Goal: Task Accomplishment & Management: Manage account settings

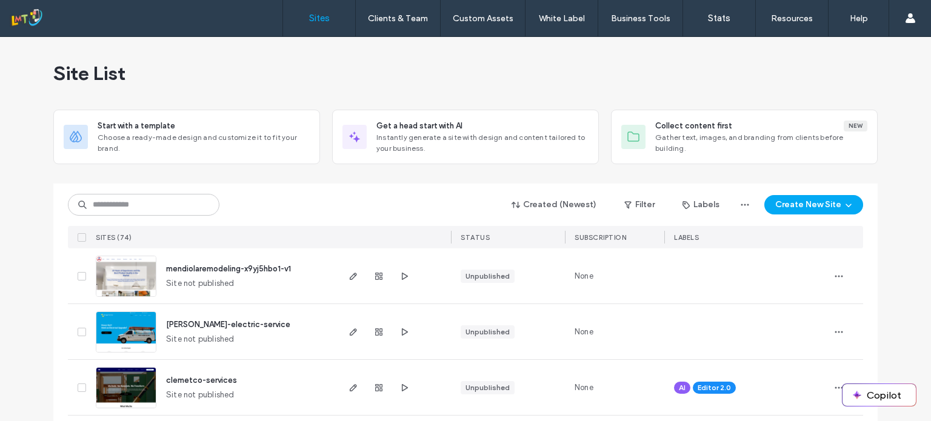
click at [130, 215] on div "Created (Newest) Filter Labels Create New Site" at bounding box center [465, 204] width 795 height 23
click at [124, 205] on input at bounding box center [143, 205] width 151 height 22
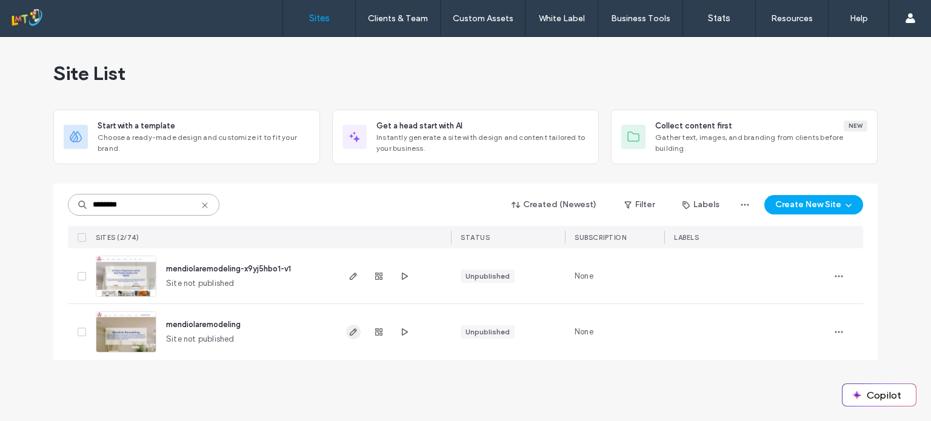
type input "********"
click at [353, 335] on icon "button" at bounding box center [353, 332] width 10 height 10
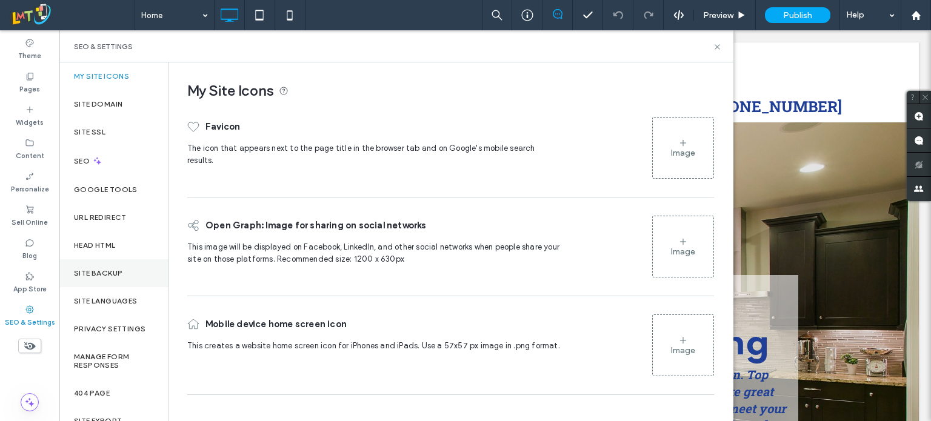
click at [107, 274] on label "Site Backup" at bounding box center [98, 273] width 48 height 8
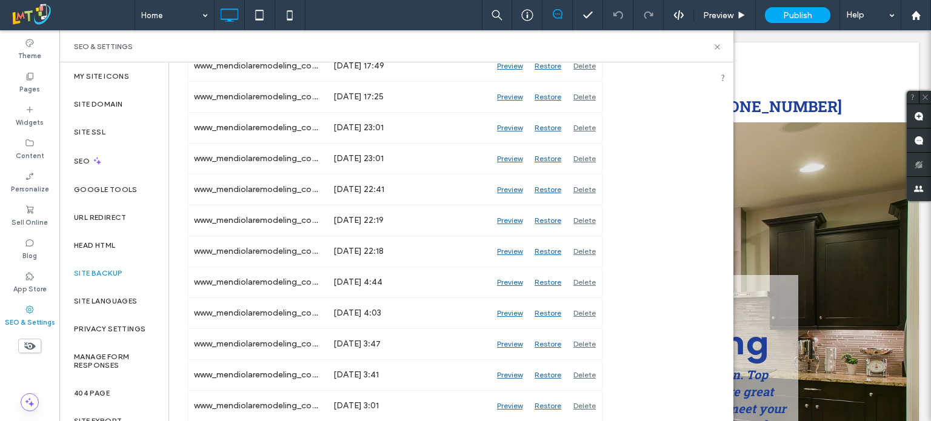
scroll to position [1745, 0]
click at [6, 377] on div "Theme Pages Widgets Content Personalize Sell Online Blog App Store SEO & Settin…" at bounding box center [29, 225] width 59 height 391
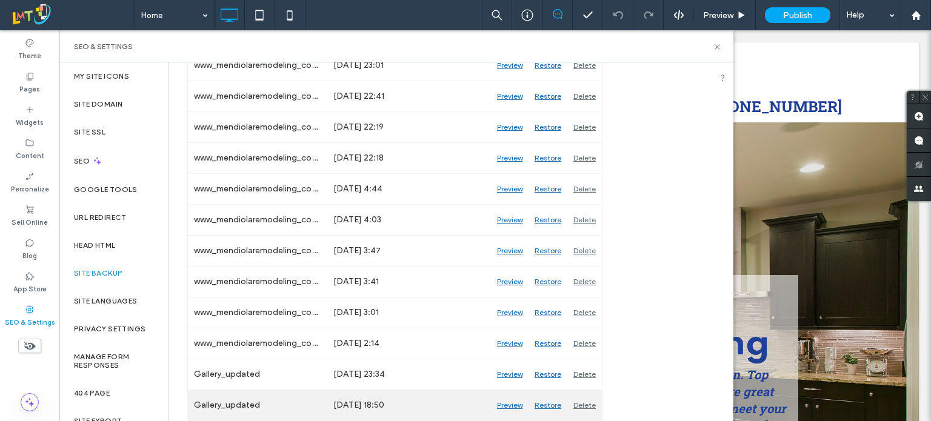
click at [514, 406] on div "Preview" at bounding box center [510, 405] width 38 height 30
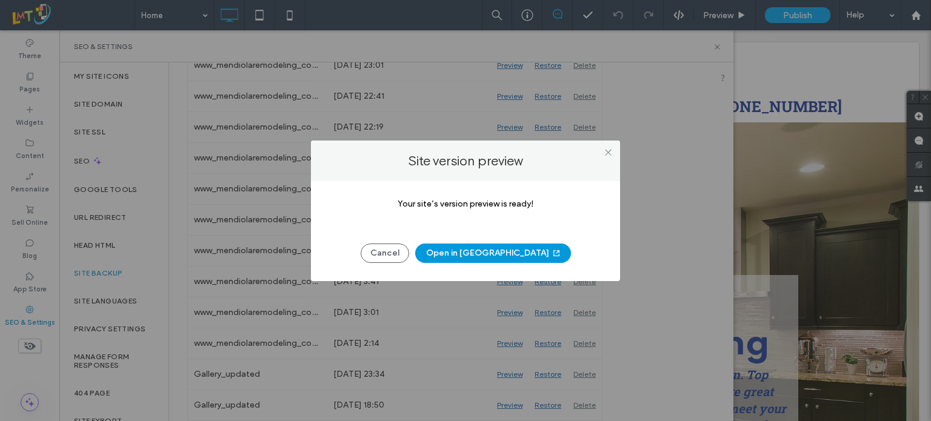
click at [486, 256] on button "Open in [GEOGRAPHIC_DATA]" at bounding box center [493, 253] width 156 height 19
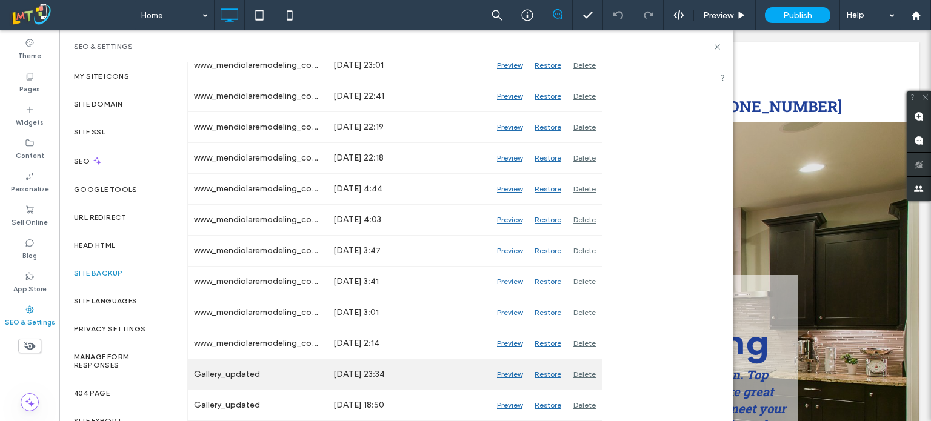
click at [521, 377] on div "Preview" at bounding box center [510, 374] width 38 height 30
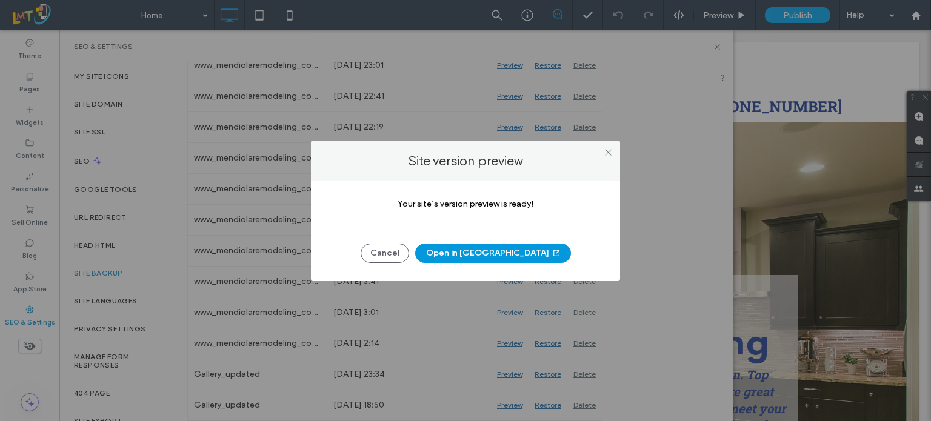
click at [515, 259] on button "Open in [GEOGRAPHIC_DATA]" at bounding box center [493, 253] width 156 height 19
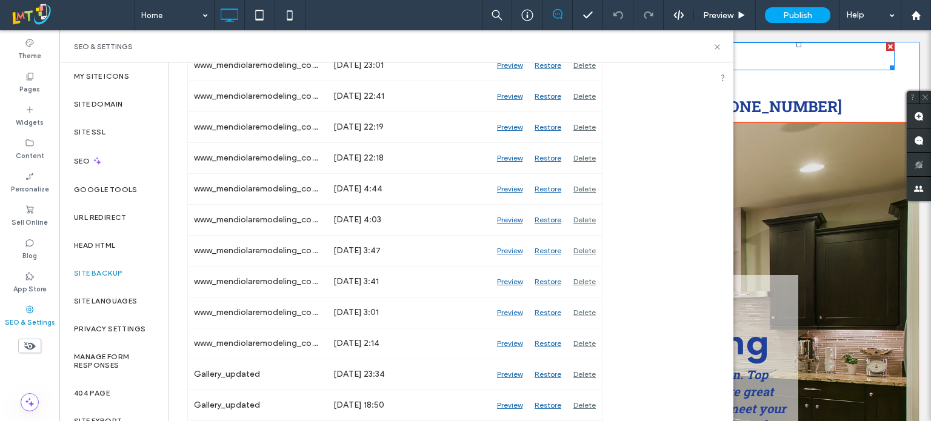
click at [806, 61] on div at bounding box center [798, 56] width 192 height 28
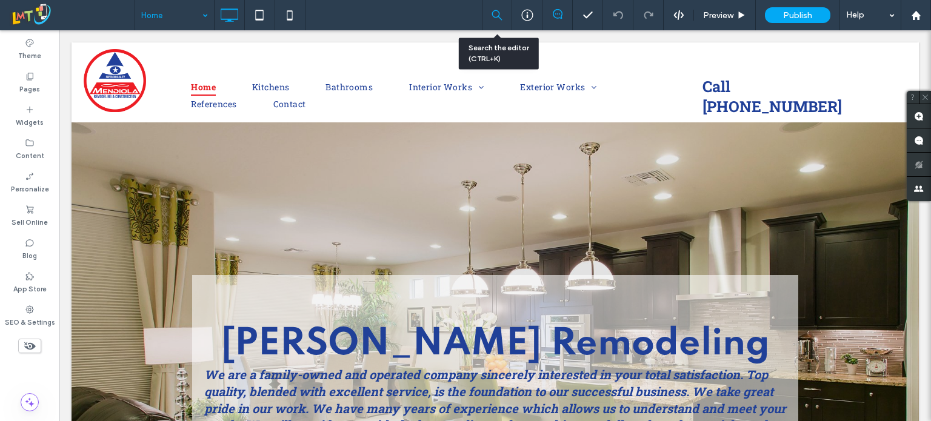
click at [499, 15] on use at bounding box center [497, 15] width 13 height 13
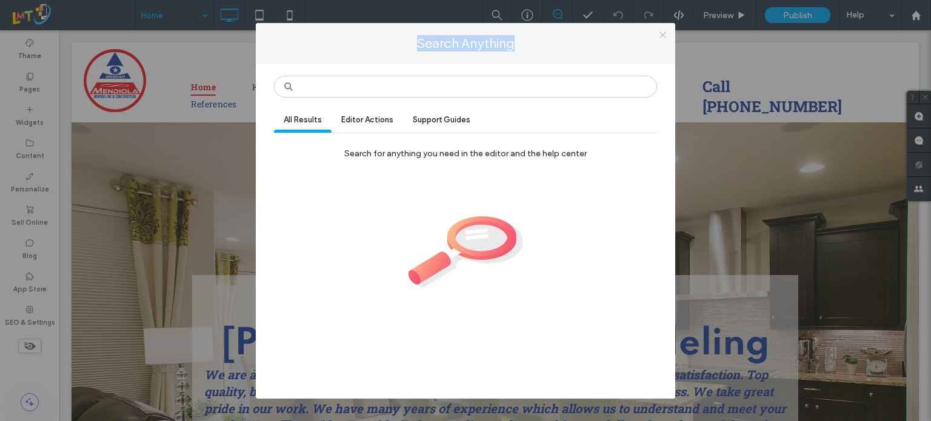
drag, startPoint x: 178, startPoint y: 40, endPoint x: 662, endPoint y: 36, distance: 483.5
type textarea "**********"
click at [662, 36] on div "Search Anything All Results Editor Actions Support Guides Search for anything y…" at bounding box center [465, 210] width 931 height 421
click at [662, 36] on icon at bounding box center [662, 34] width 9 height 9
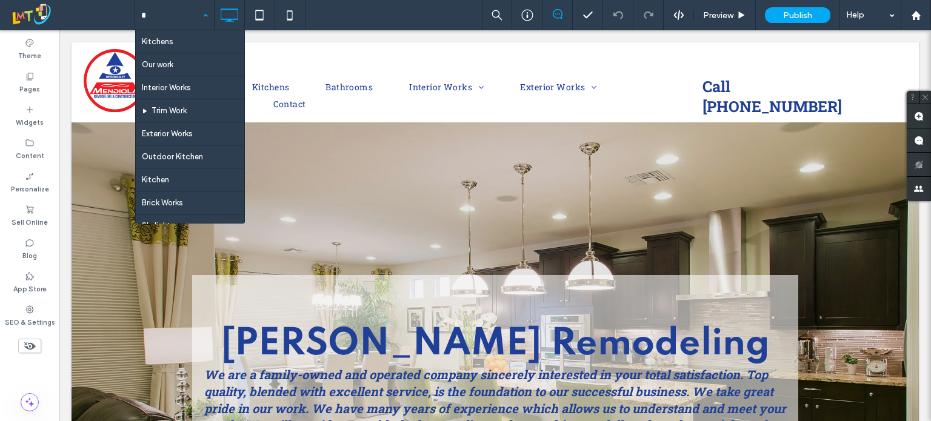
type input "**"
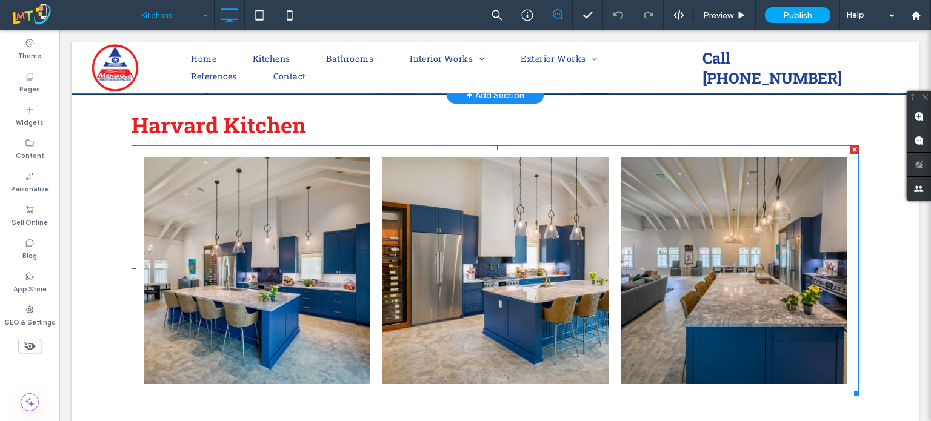
scroll to position [308, 0]
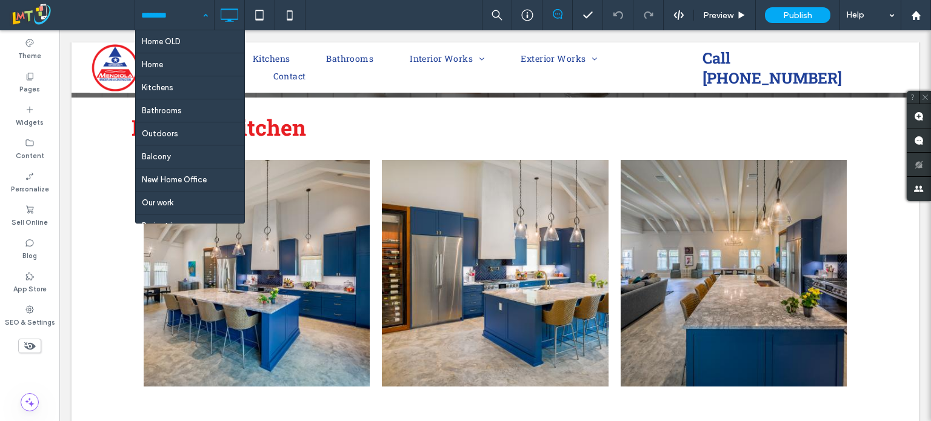
click at [196, 21] on input at bounding box center [171, 15] width 61 height 30
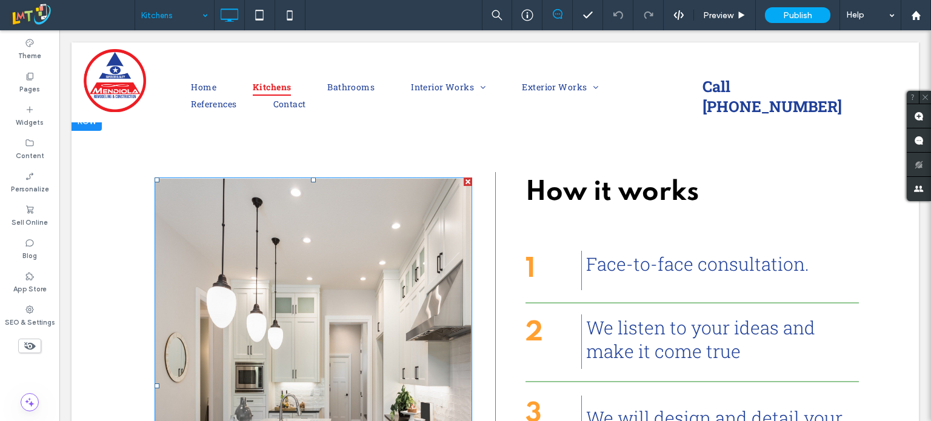
scroll to position [95, 0]
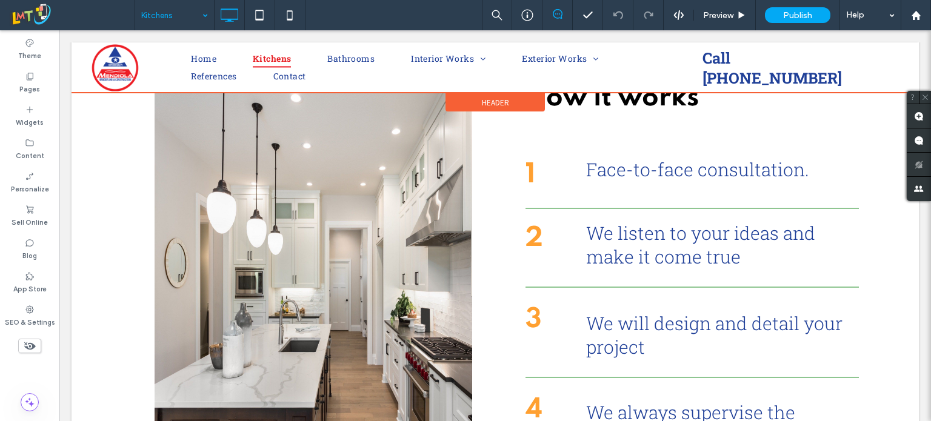
click at [201, 60] on div at bounding box center [494, 67] width 847 height 50
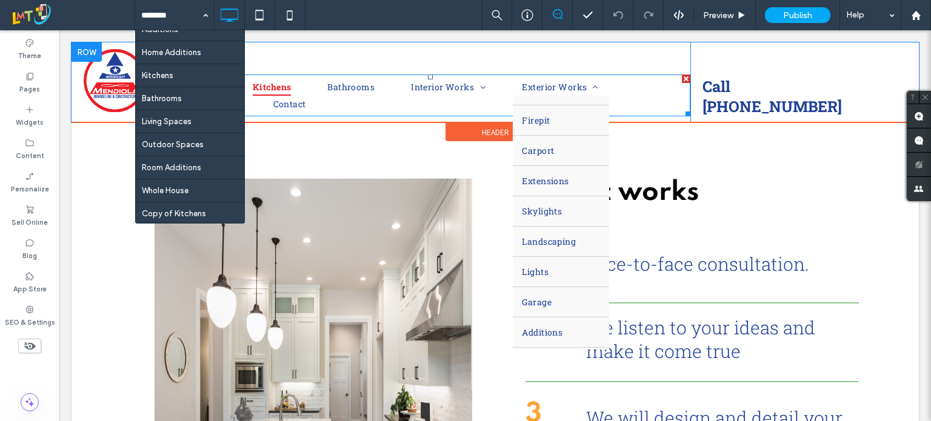
scroll to position [222, 0]
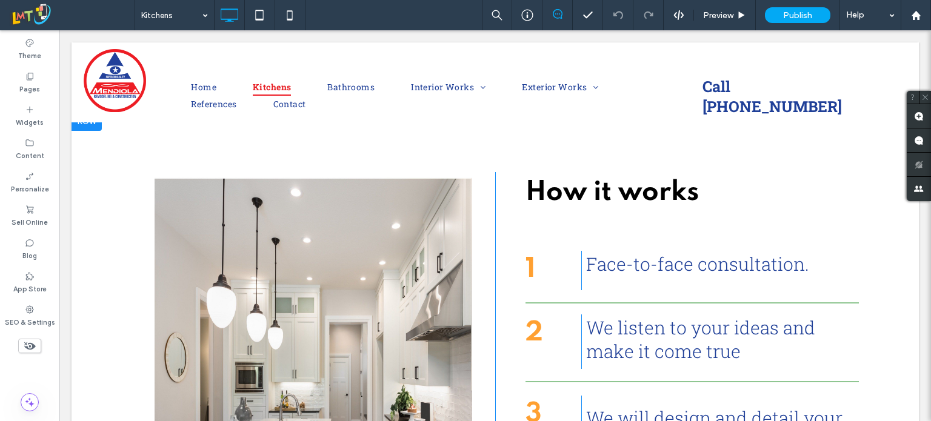
click at [110, 334] on div "Click To Paste How it works 1 Click To Paste Face-to-face consultation. Click T…" at bounding box center [494, 404] width 847 height 586
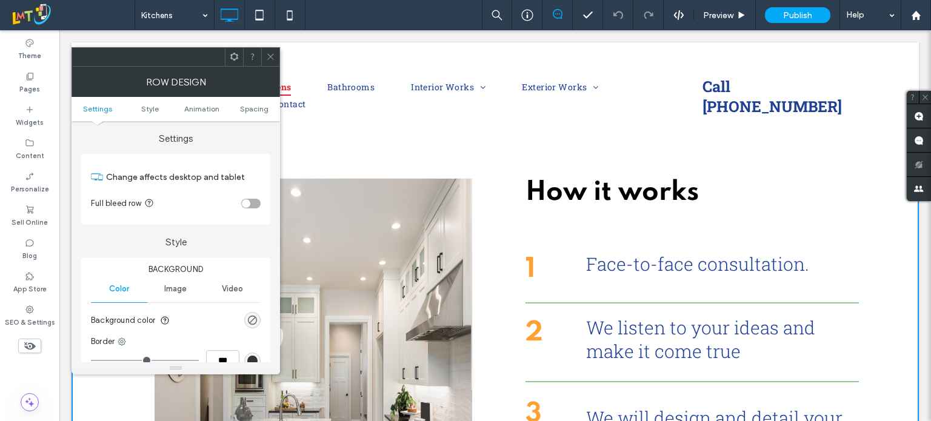
click at [261, 53] on div at bounding box center [270, 57] width 18 height 18
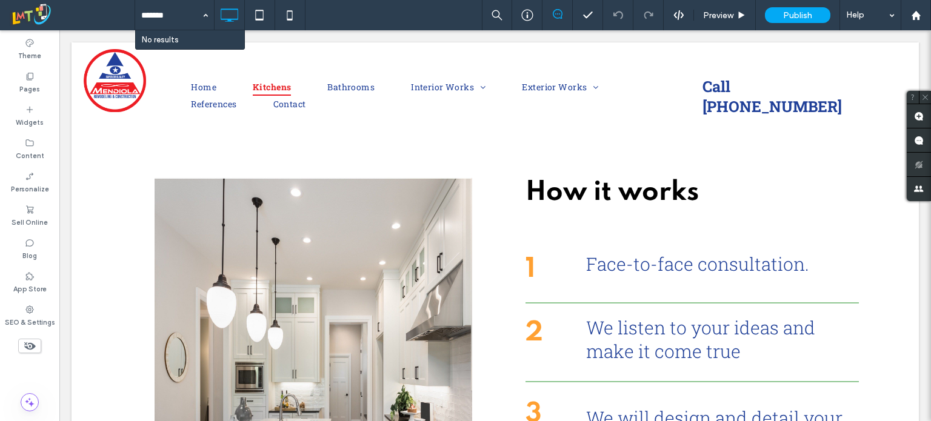
type input "******"
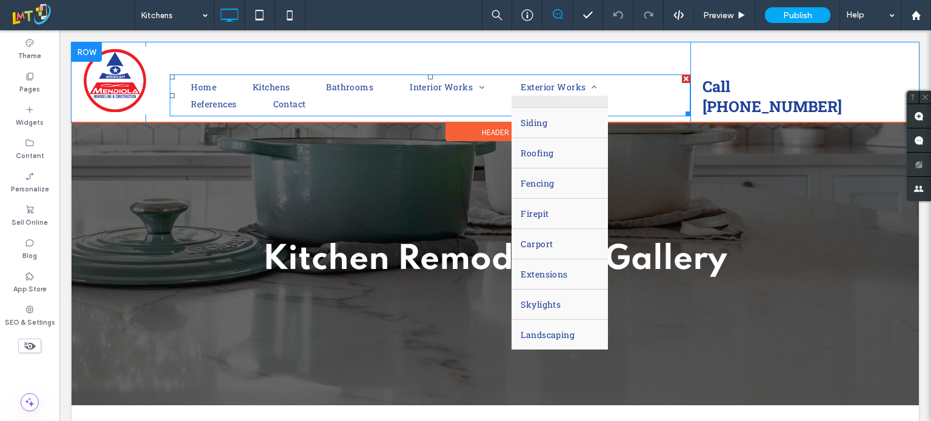
scroll to position [111, 0]
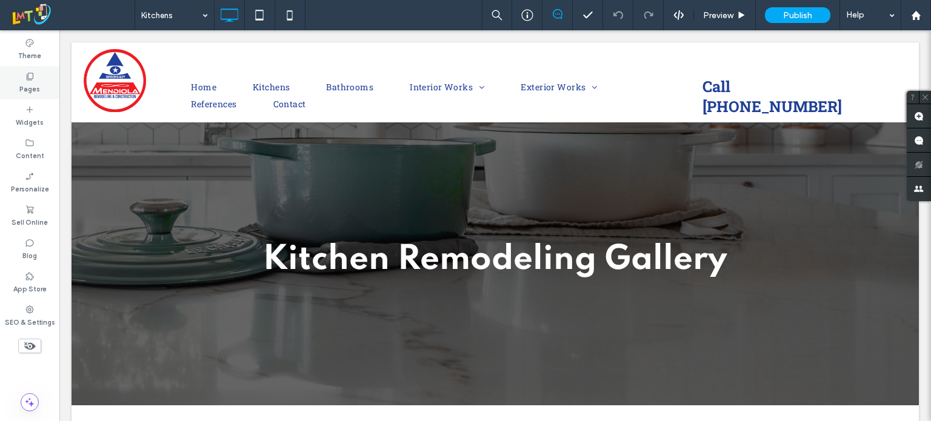
click at [34, 86] on label "Pages" at bounding box center [29, 87] width 21 height 13
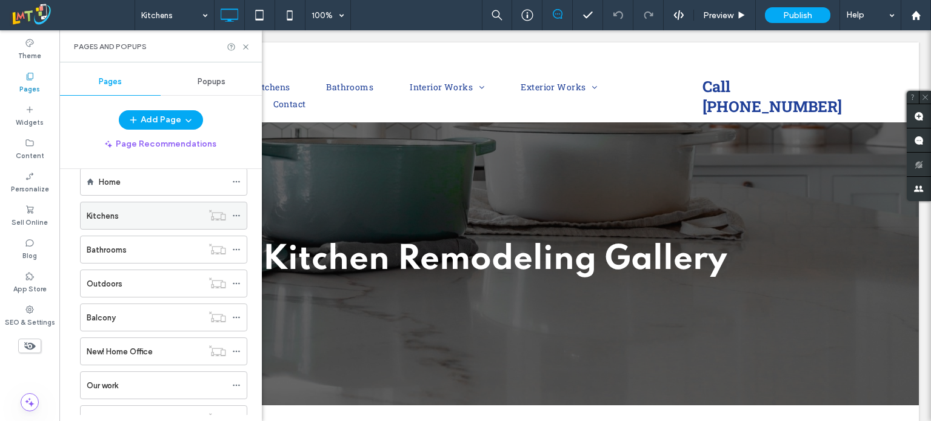
scroll to position [55, 0]
click at [199, 214] on div "Kitchens" at bounding box center [145, 216] width 116 height 13
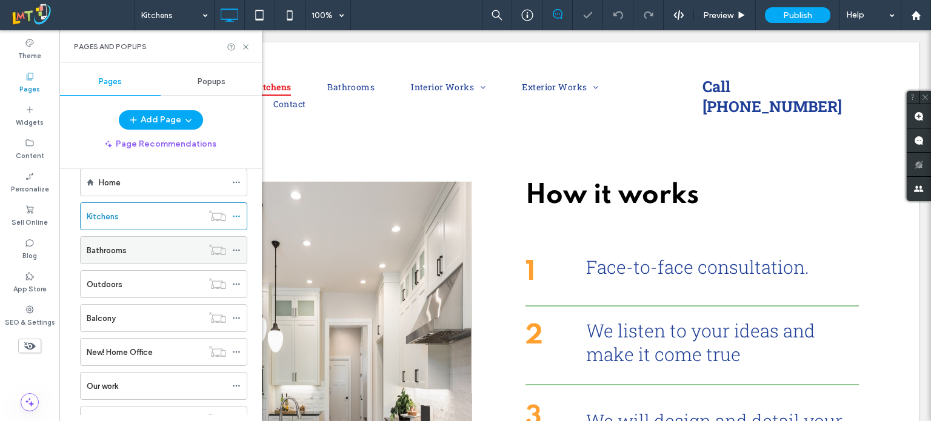
click at [182, 256] on div "Bathrooms" at bounding box center [145, 250] width 116 height 27
click at [178, 278] on div "Outdoors" at bounding box center [145, 284] width 116 height 13
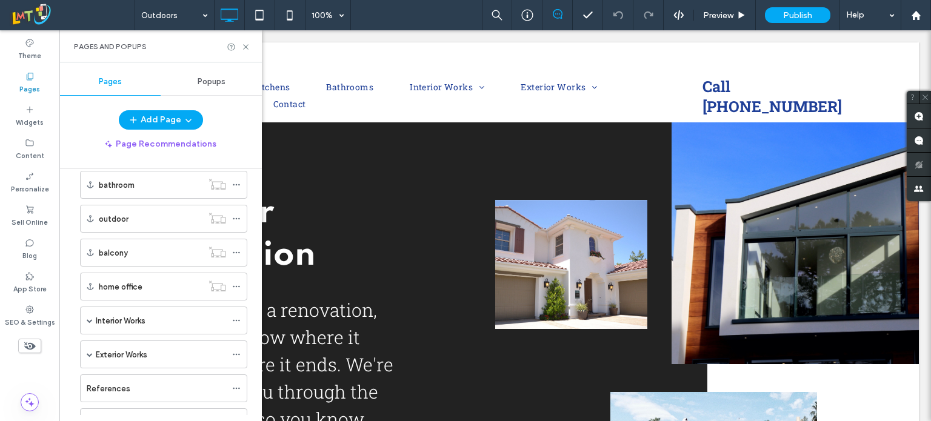
scroll to position [431, 0]
click at [178, 309] on div "Interior Works" at bounding box center [161, 315] width 130 height 13
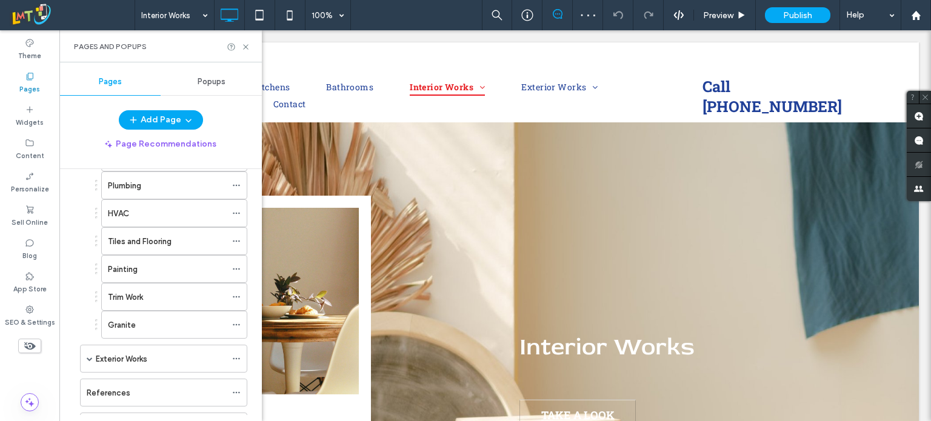
scroll to position [790, 0]
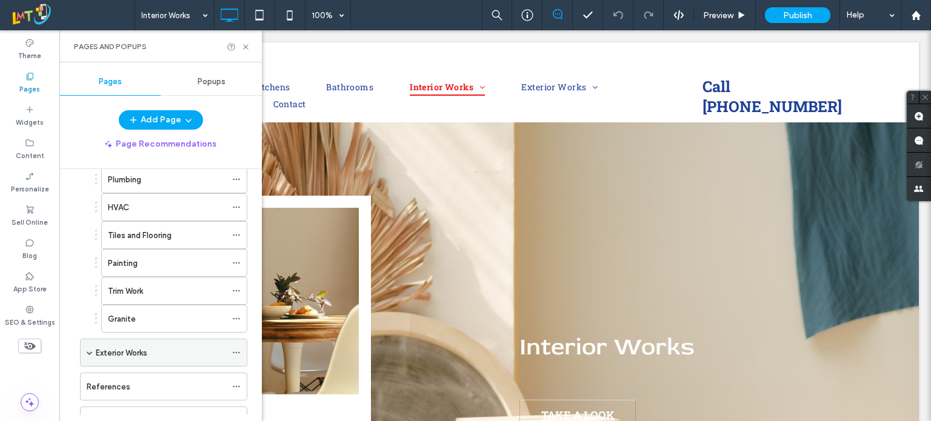
click at [173, 347] on div "Exterior Works" at bounding box center [161, 353] width 130 height 13
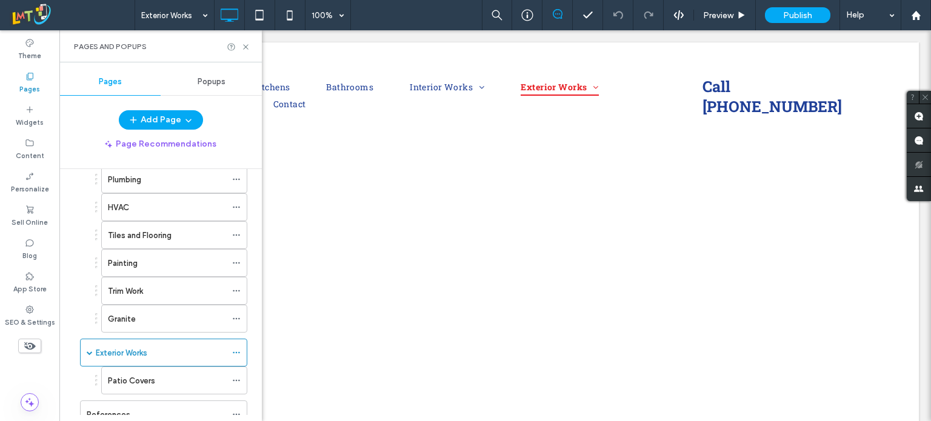
scroll to position [0, 0]
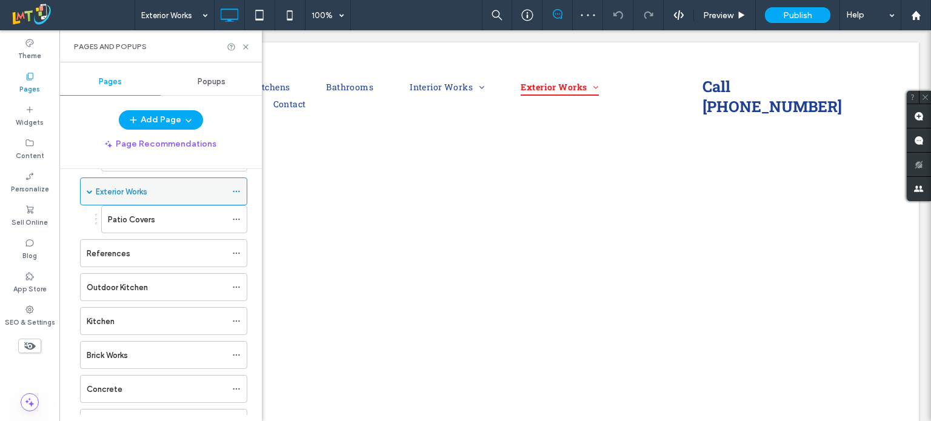
scroll to position [952, 0]
click at [153, 281] on div "Outdoor Kitchen" at bounding box center [156, 287] width 139 height 13
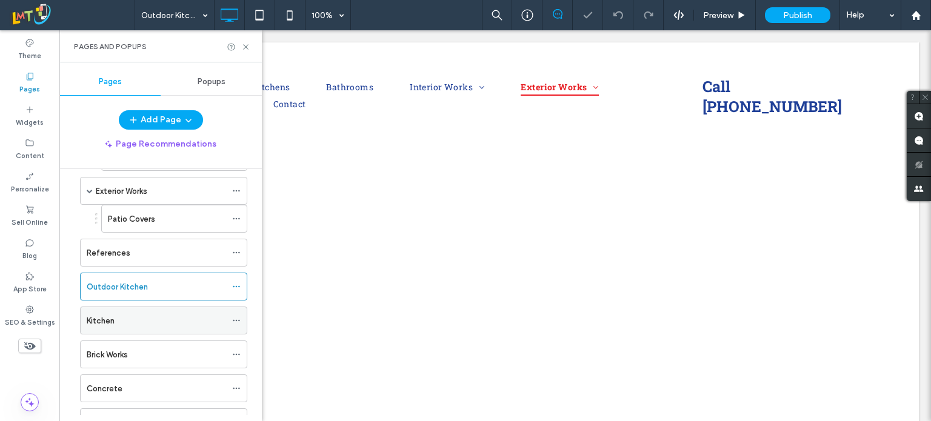
click at [145, 314] on div "Kitchen" at bounding box center [156, 320] width 139 height 13
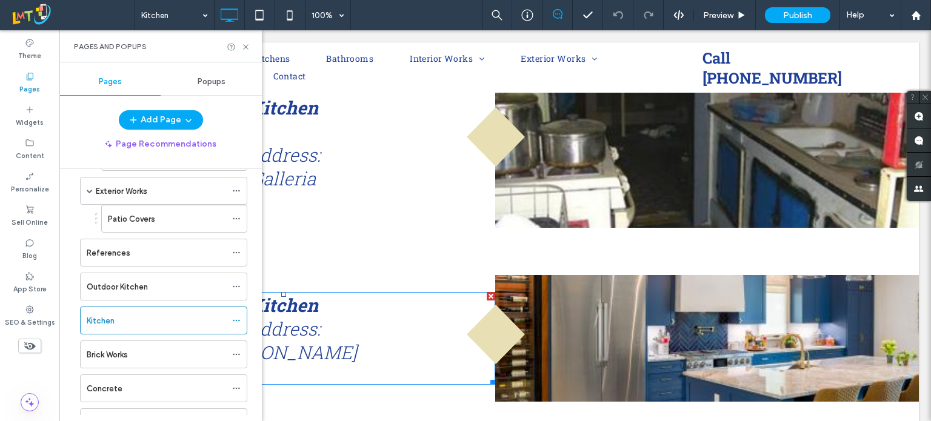
scroll to position [405, 0]
click at [245, 43] on icon at bounding box center [245, 46] width 9 height 9
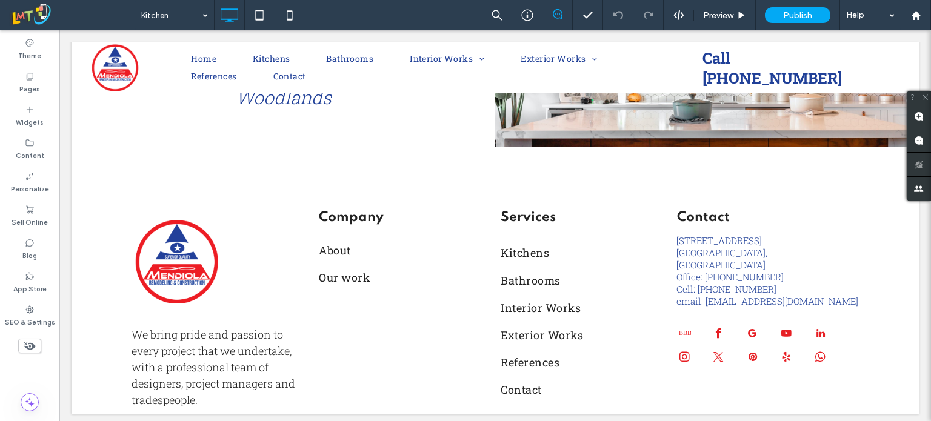
scroll to position [875, 0]
click at [29, 316] on label "SEO & Settings" at bounding box center [30, 320] width 50 height 13
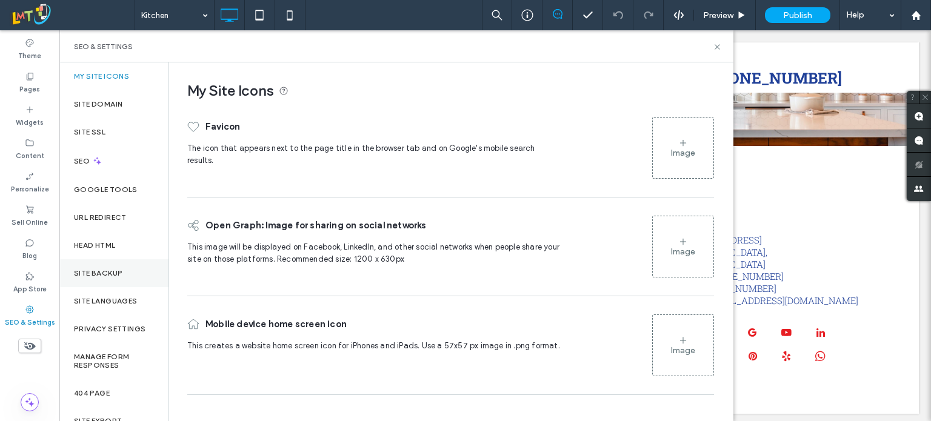
click at [119, 267] on div "Site Backup" at bounding box center [113, 273] width 109 height 28
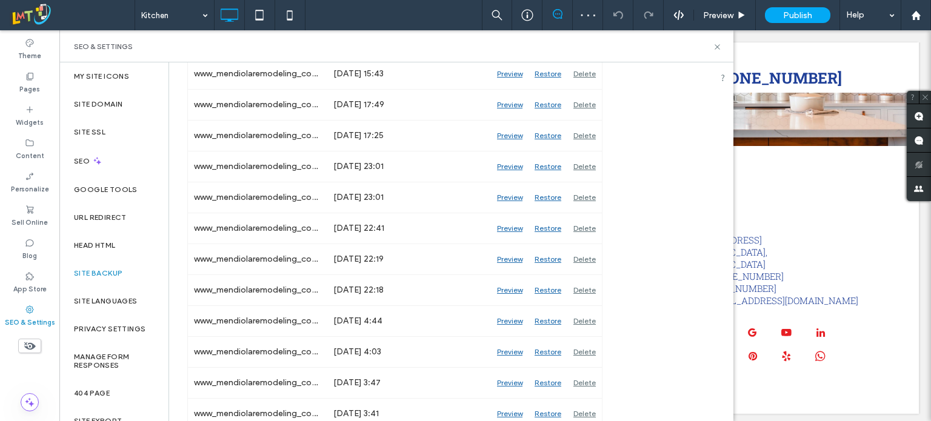
scroll to position [1745, 0]
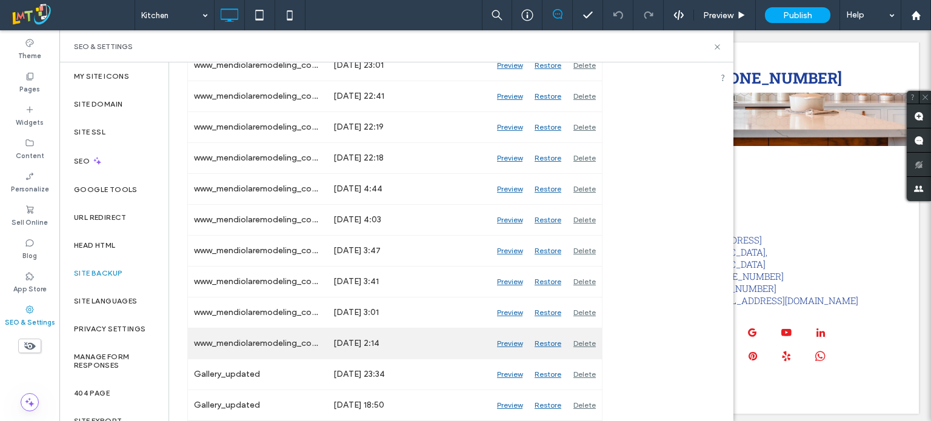
click at [518, 344] on div "Preview" at bounding box center [510, 343] width 38 height 30
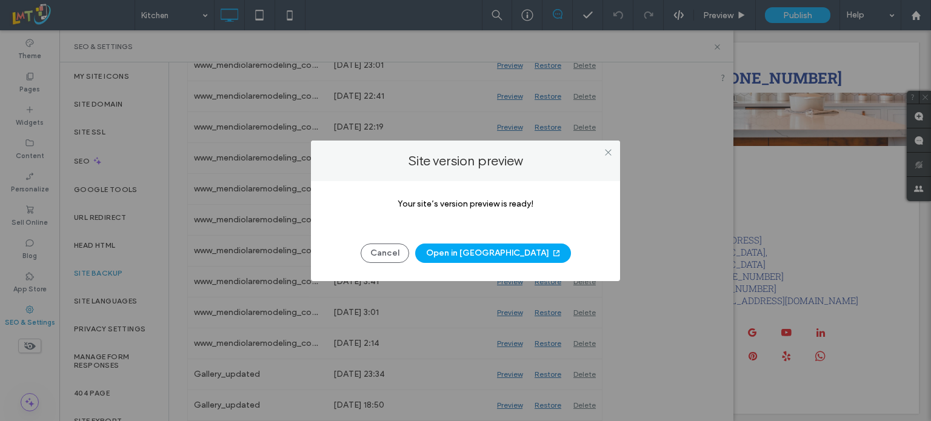
click at [500, 258] on button "Open in [GEOGRAPHIC_DATA]" at bounding box center [493, 253] width 156 height 19
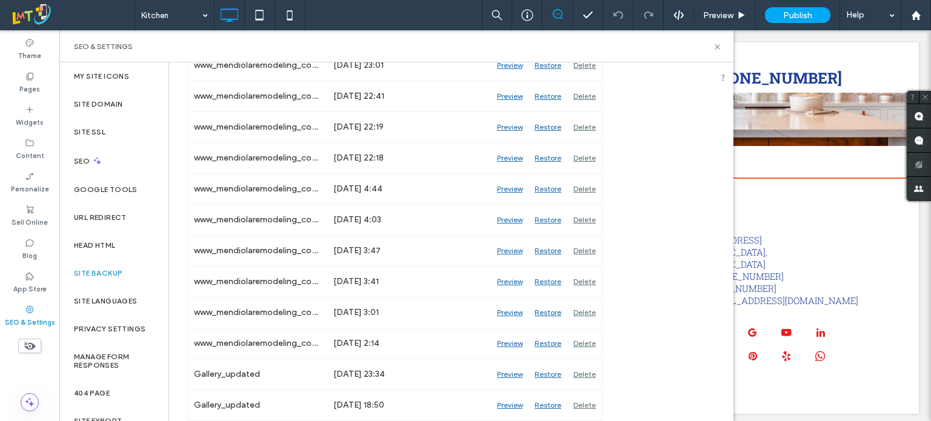
click at [744, 188] on div "We bring pride and passion to every project that we undertake, with a professio…" at bounding box center [494, 296] width 847 height 235
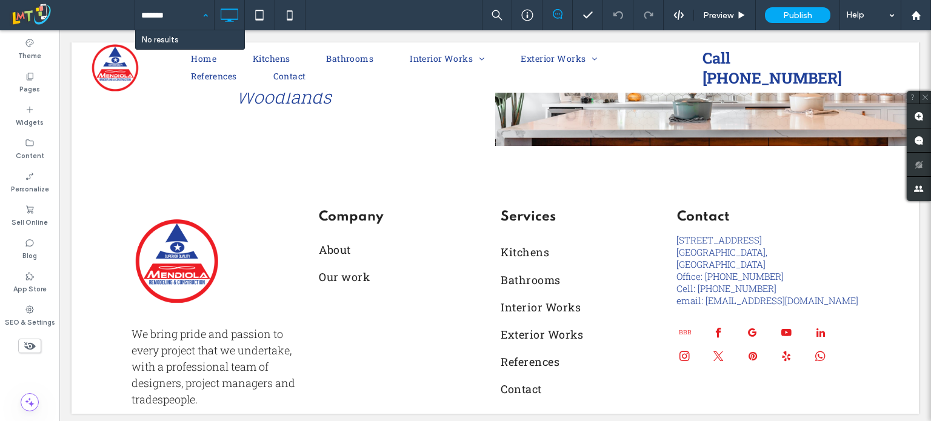
type input "******"
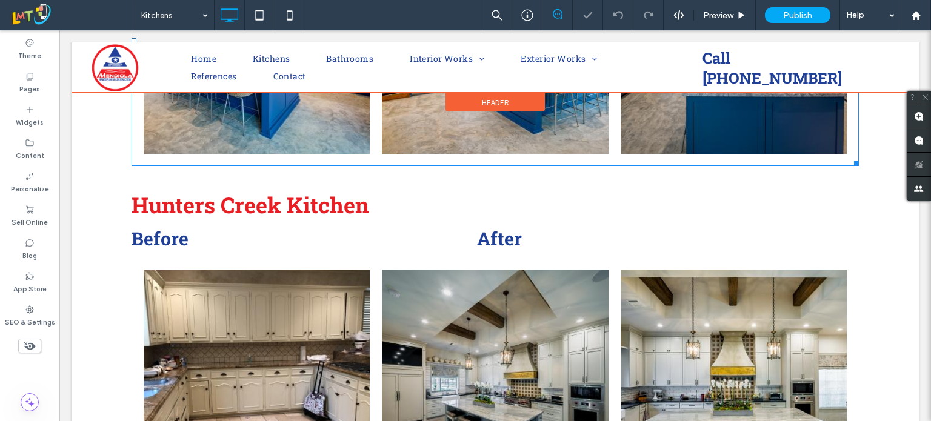
scroll to position [522, 0]
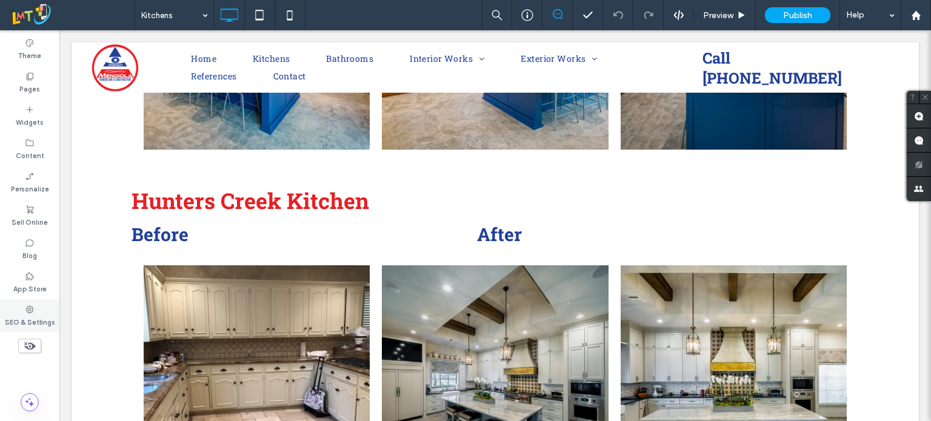
click at [28, 327] on label "SEO & Settings" at bounding box center [30, 320] width 50 height 13
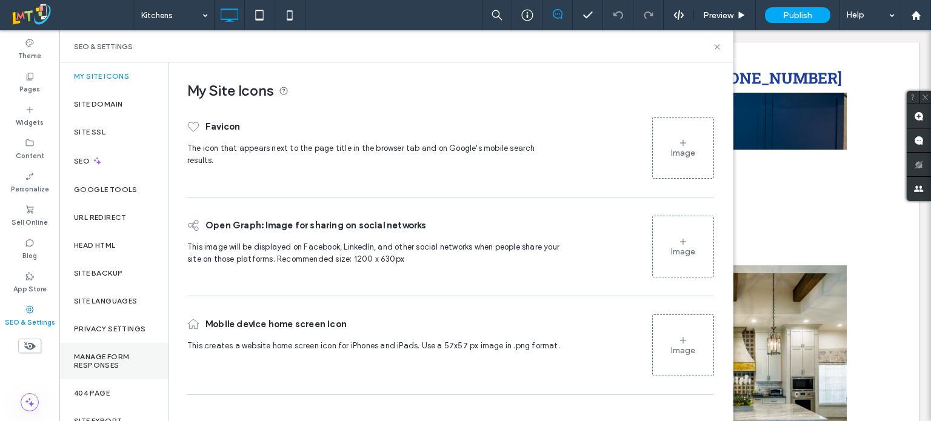
scroll to position [50, 0]
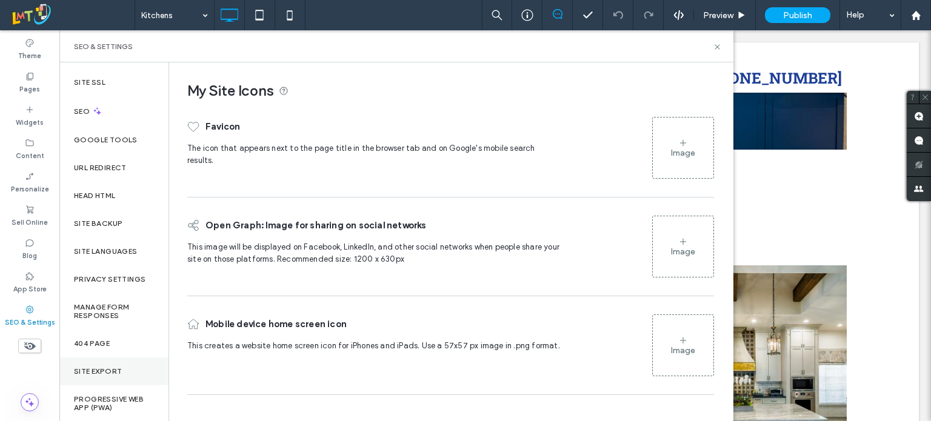
click at [128, 376] on div "Site Export" at bounding box center [113, 371] width 109 height 28
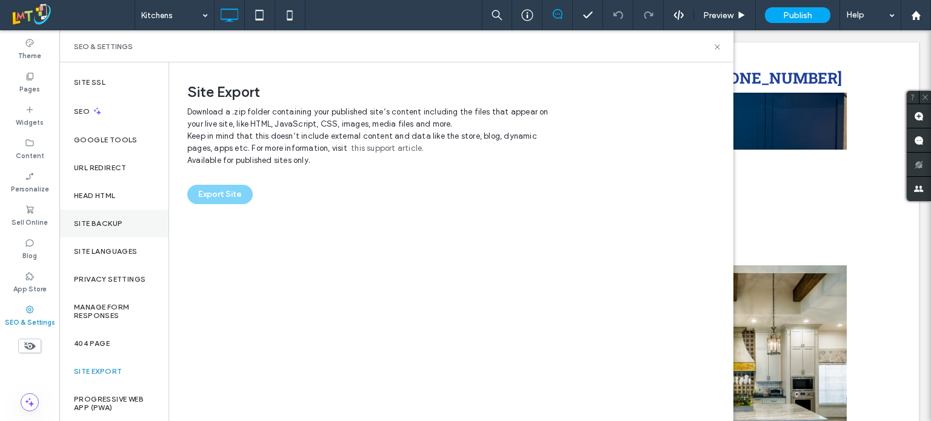
click at [116, 225] on label "Site Backup" at bounding box center [98, 223] width 48 height 8
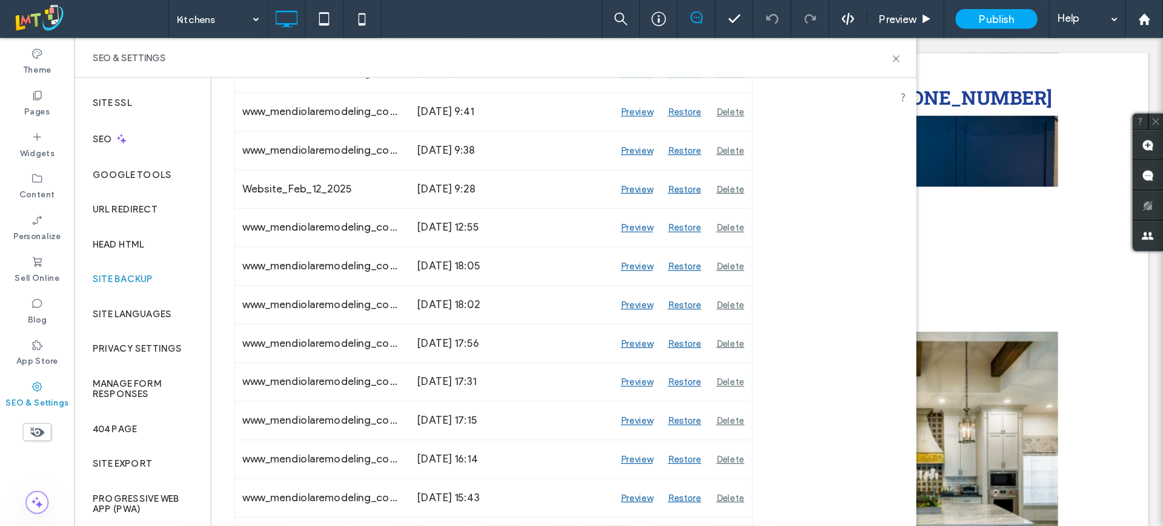
scroll to position [1745, 0]
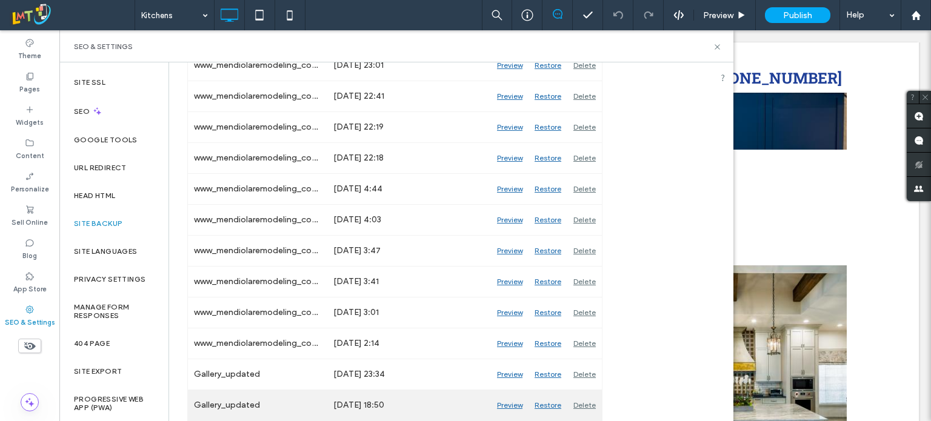
click at [479, 400] on div "[DATE] 18:50" at bounding box center [409, 405] width 164 height 30
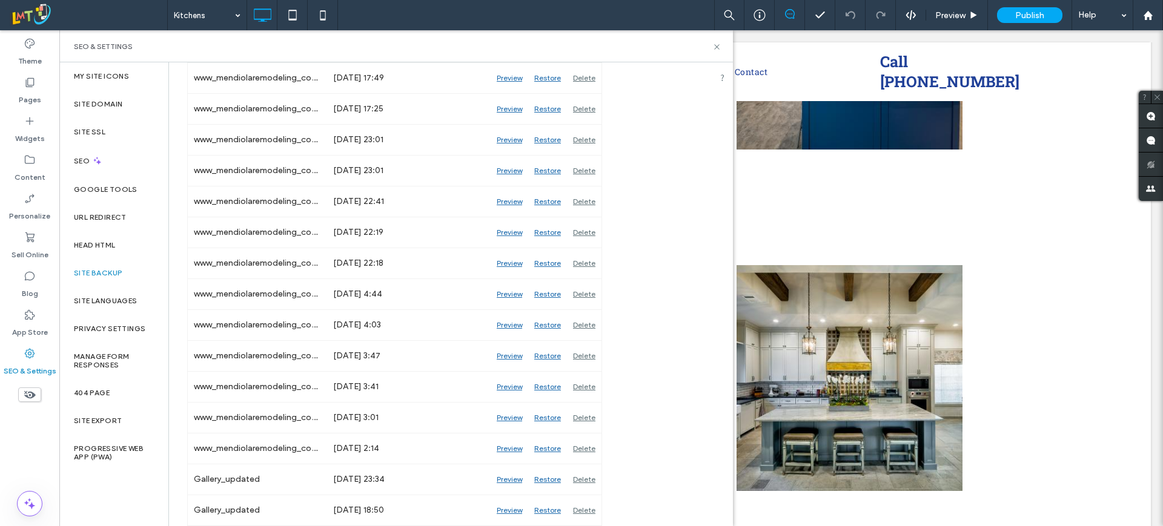
scroll to position [522, 0]
click at [28, 21] on span at bounding box center [88, 15] width 158 height 24
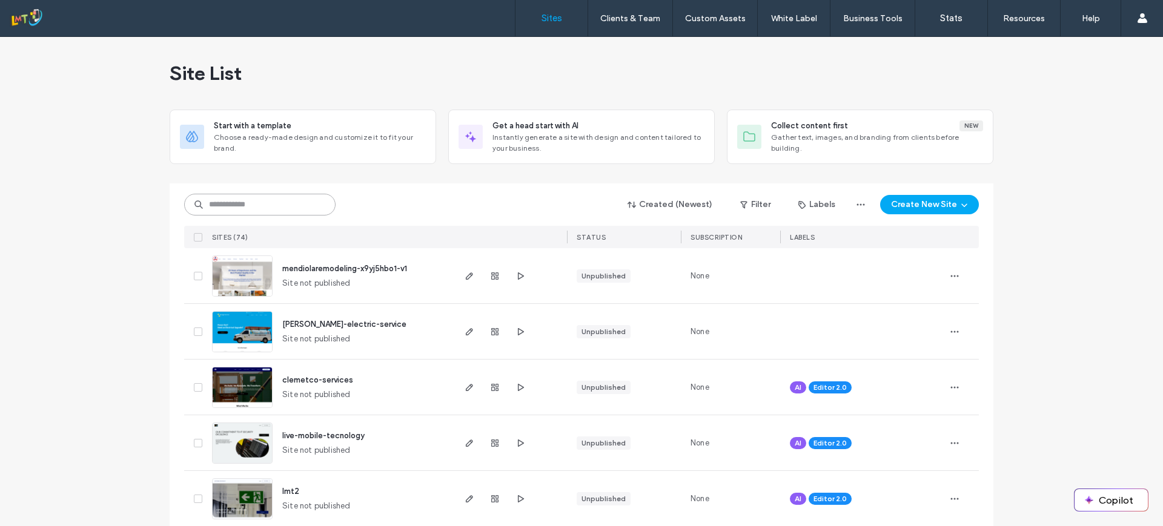
click at [271, 206] on input at bounding box center [259, 205] width 151 height 22
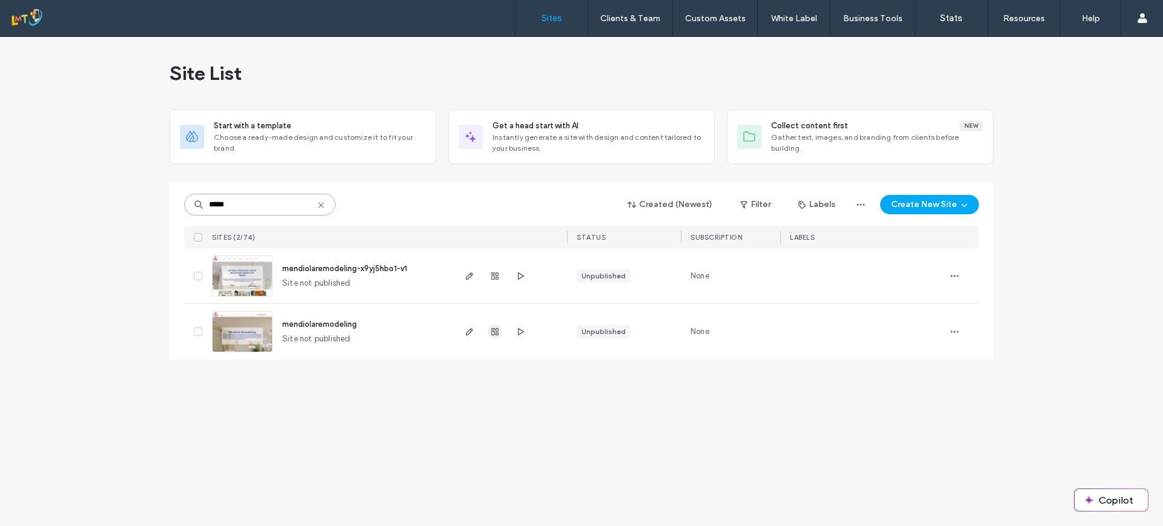
type input "*****"
click at [493, 334] on icon "button" at bounding box center [495, 332] width 10 height 10
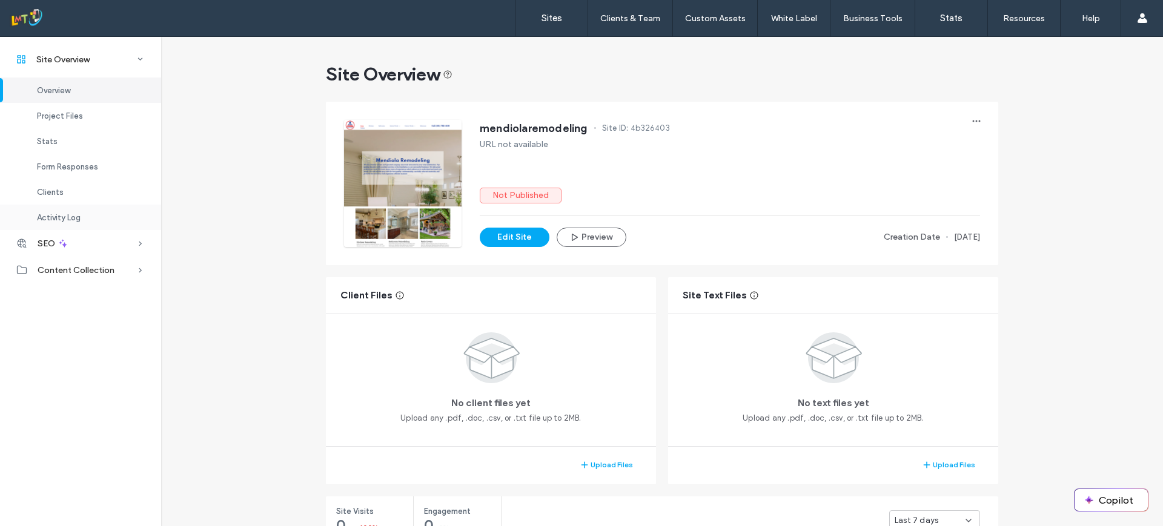
click at [63, 223] on div "Activity Log" at bounding box center [80, 217] width 161 height 25
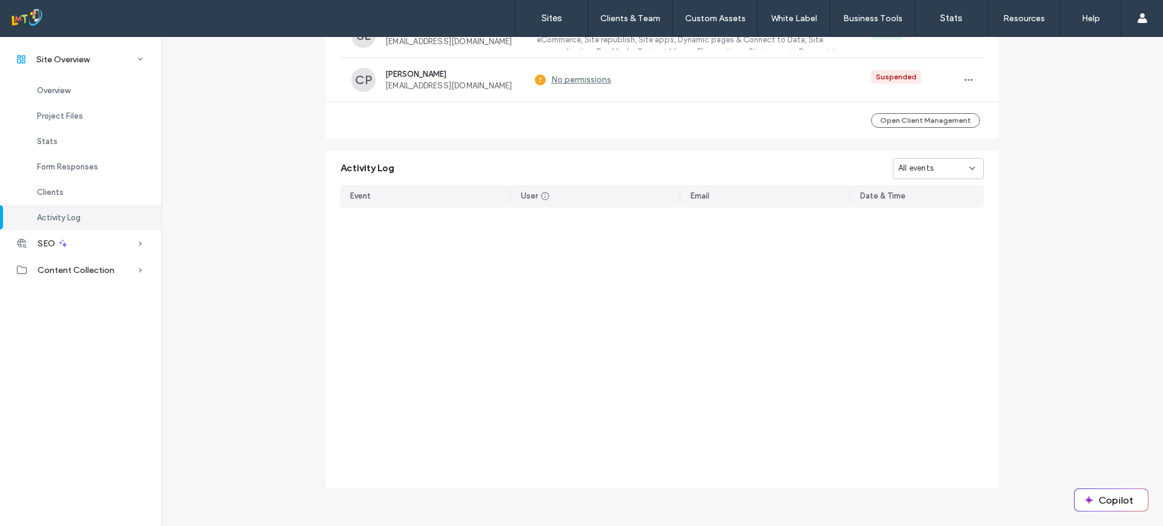
scroll to position [11948, 0]
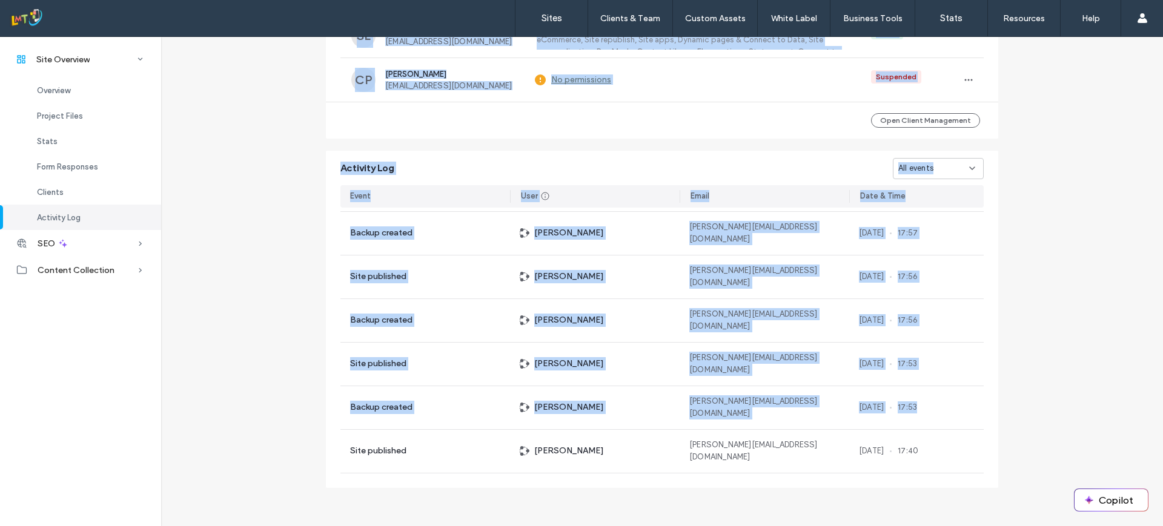
type textarea "**********"
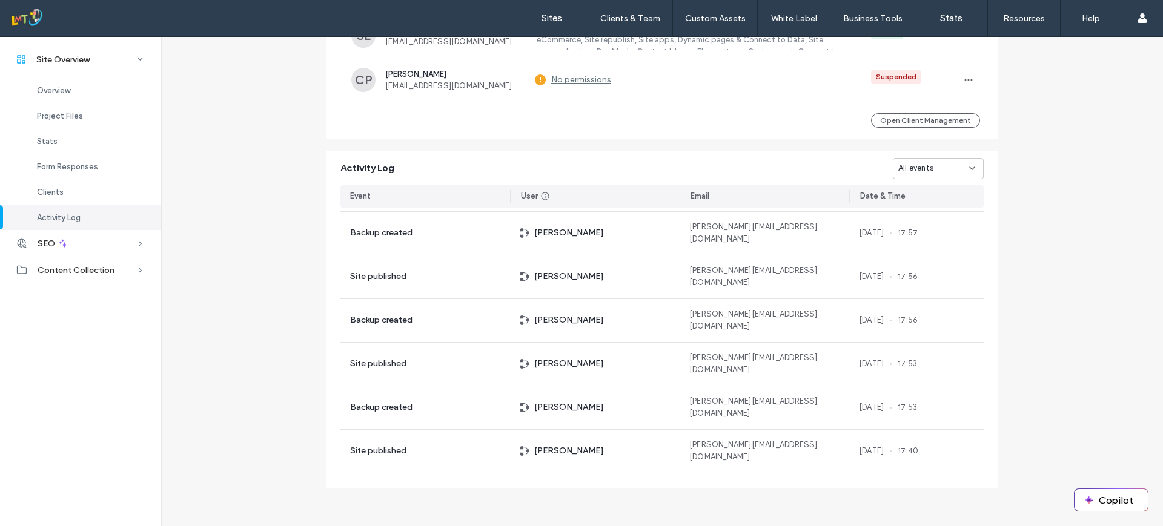
click at [70, 372] on div "Site Overview Overview Project Files Stats Form Responses Clients Activity Log …" at bounding box center [80, 281] width 161 height 490
click at [38, 376] on div "Site Overview Overview Project Files Stats Form Responses Clients Activity Log …" at bounding box center [80, 281] width 161 height 490
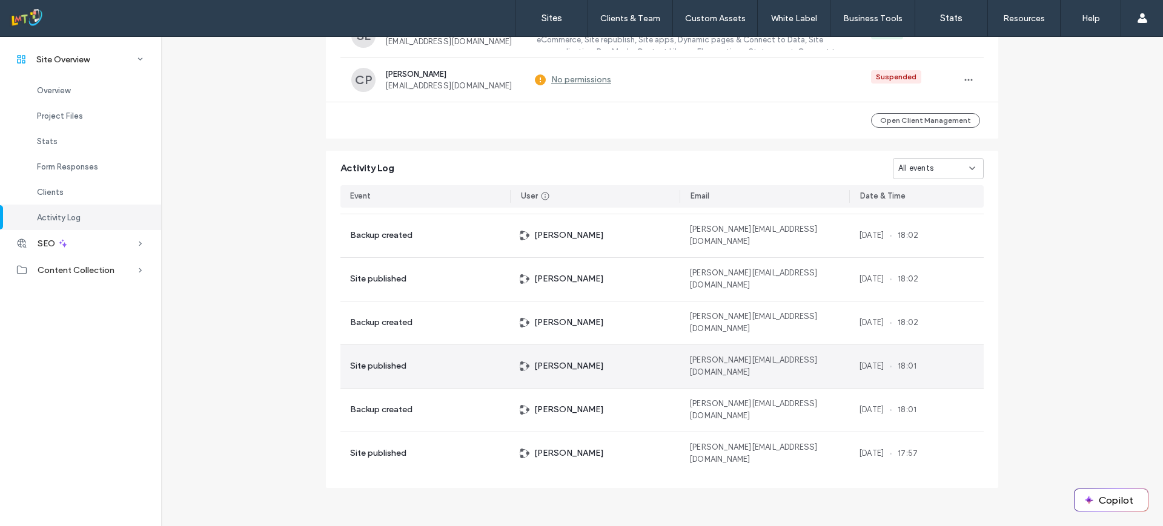
scroll to position [11684, 0]
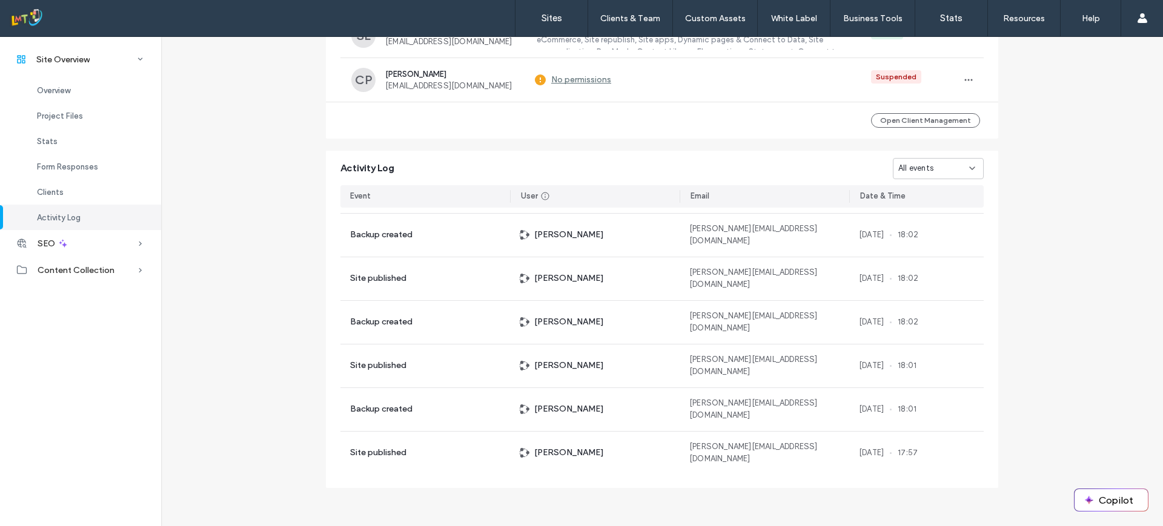
click at [130, 407] on div "Site Overview Overview Project Files Stats Form Responses Clients Activity Log …" at bounding box center [80, 281] width 161 height 490
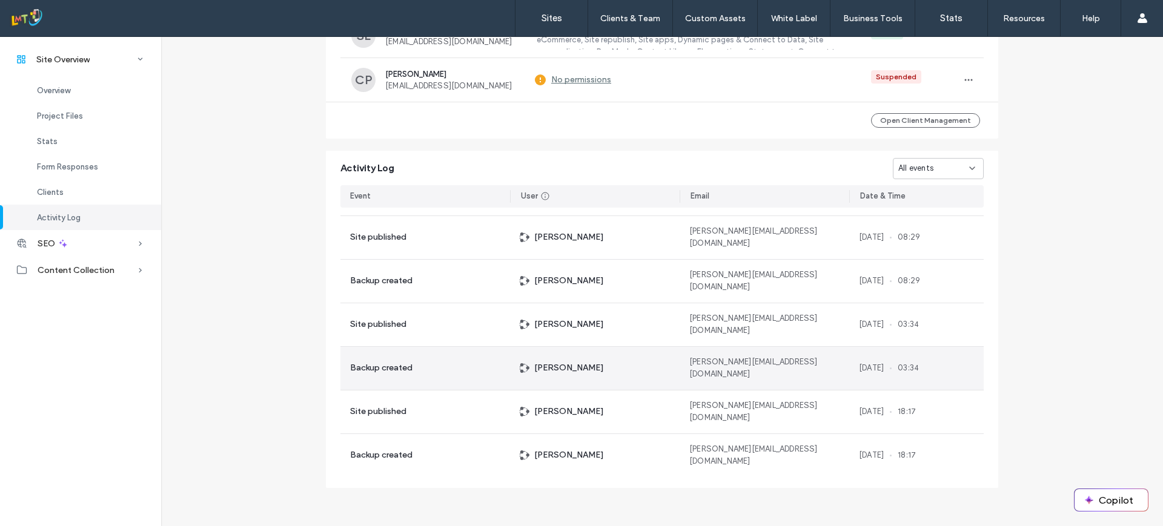
scroll to position [11115, 0]
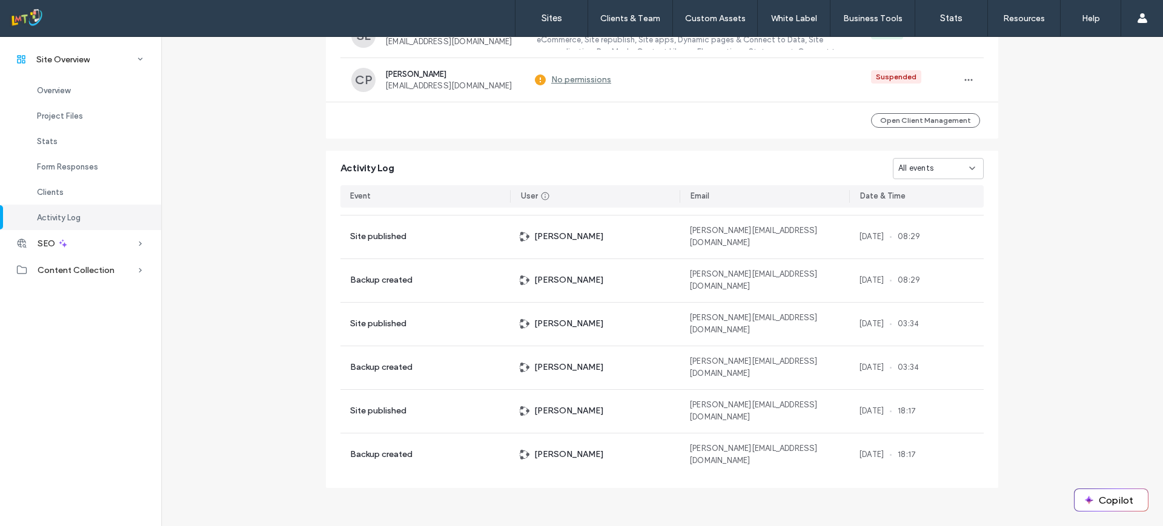
click at [85, 457] on div "Site Overview Overview Project Files Stats Form Responses Clients Activity Log …" at bounding box center [80, 281] width 161 height 490
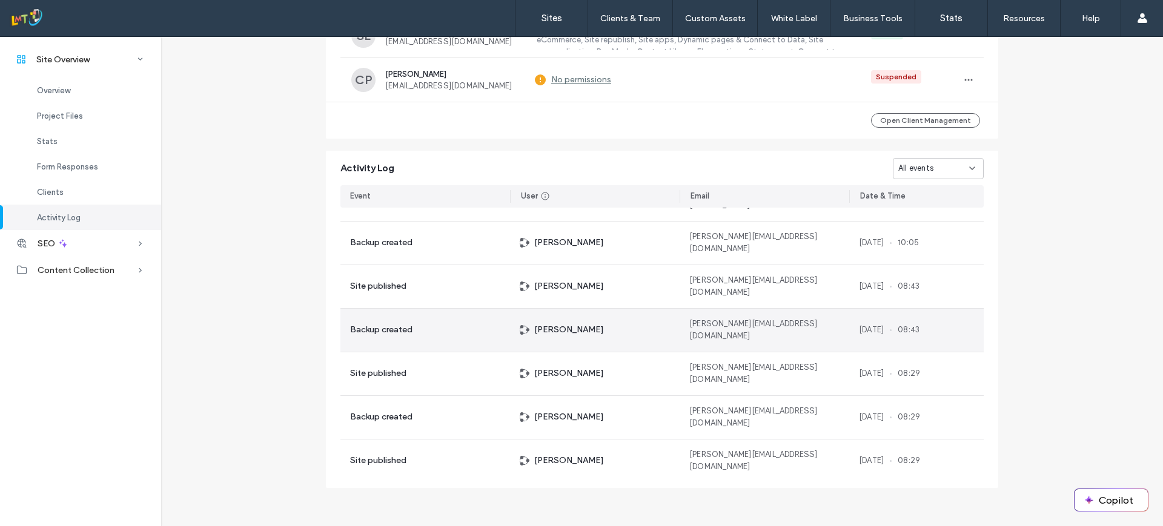
scroll to position [10846, 0]
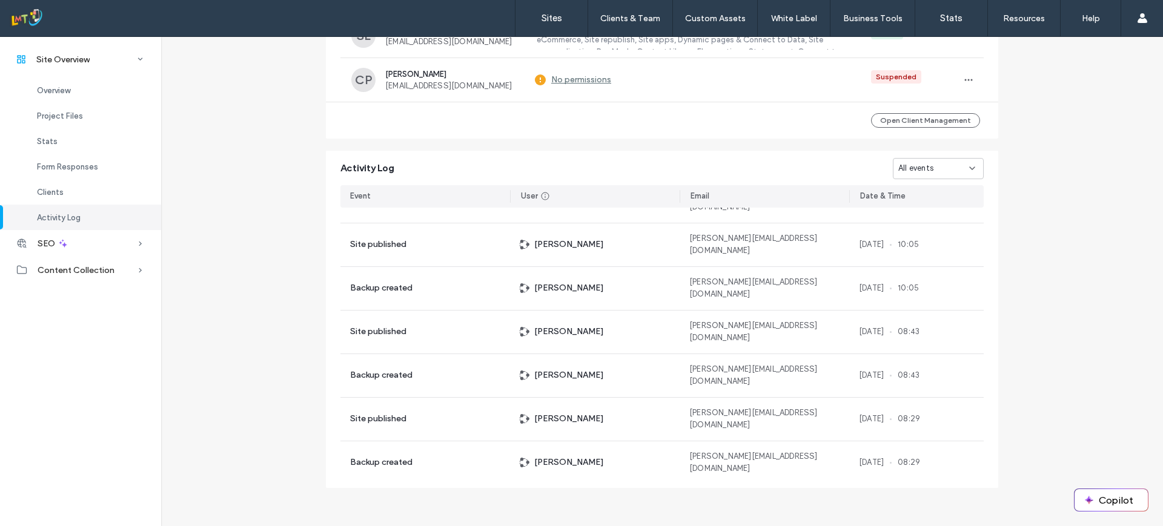
click at [68, 338] on div "Site Overview Overview Project Files Stats Form Responses Clients Activity Log …" at bounding box center [80, 281] width 161 height 490
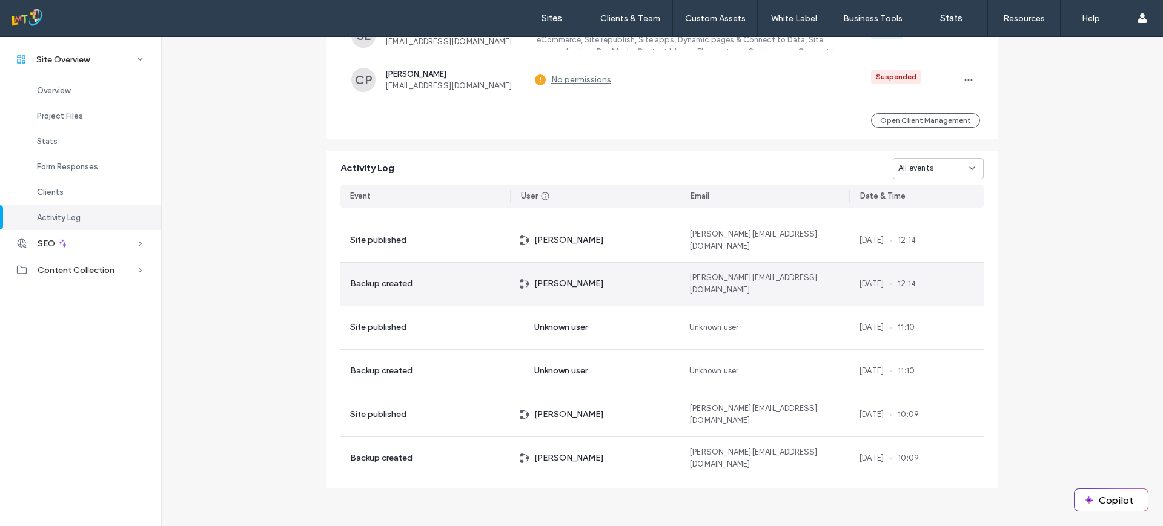
scroll to position [10589, 0]
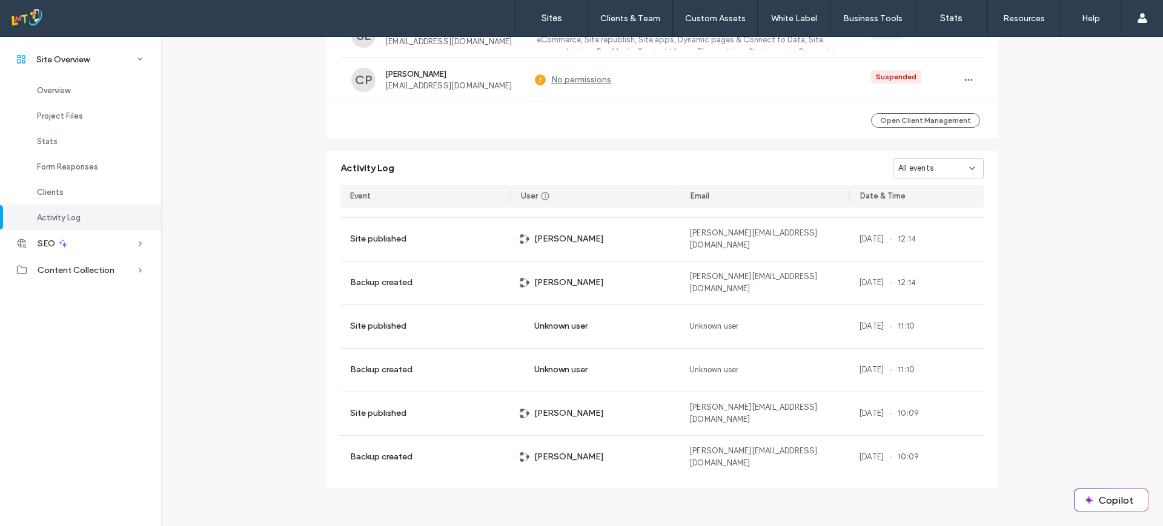
click at [54, 337] on div "Site Overview Overview Project Files Stats Form Responses Clients Activity Log …" at bounding box center [80, 281] width 161 height 490
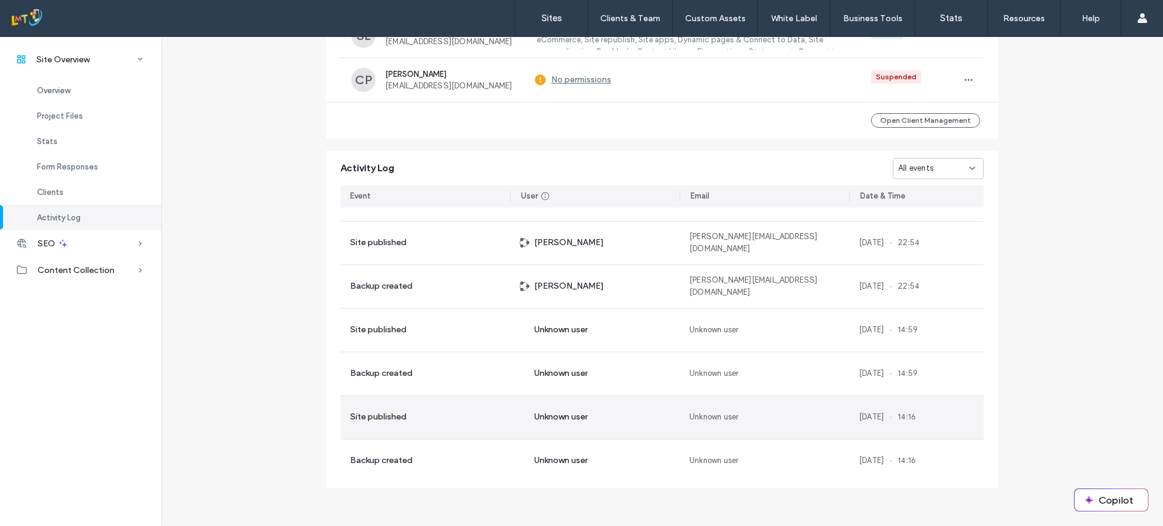
scroll to position [10061, 0]
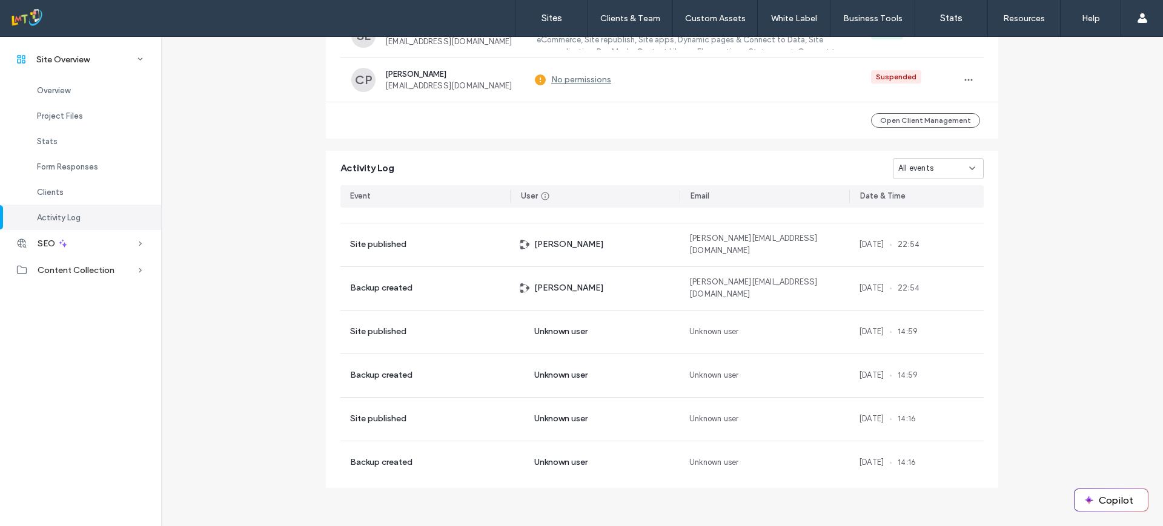
click at [43, 345] on div "Site Overview Overview Project Files Stats Form Responses Clients Activity Log …" at bounding box center [80, 281] width 161 height 490
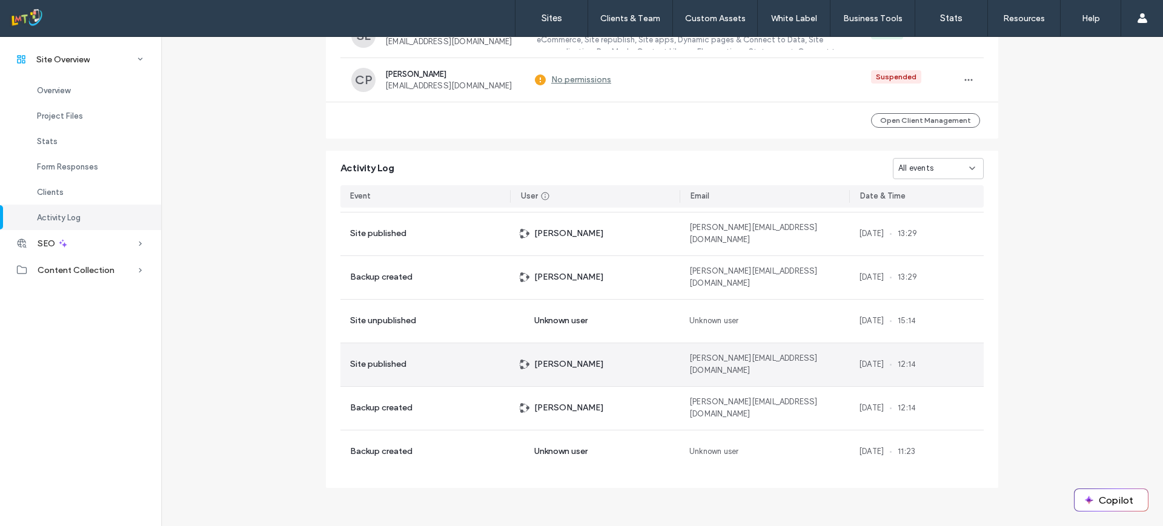
scroll to position [9809, 0]
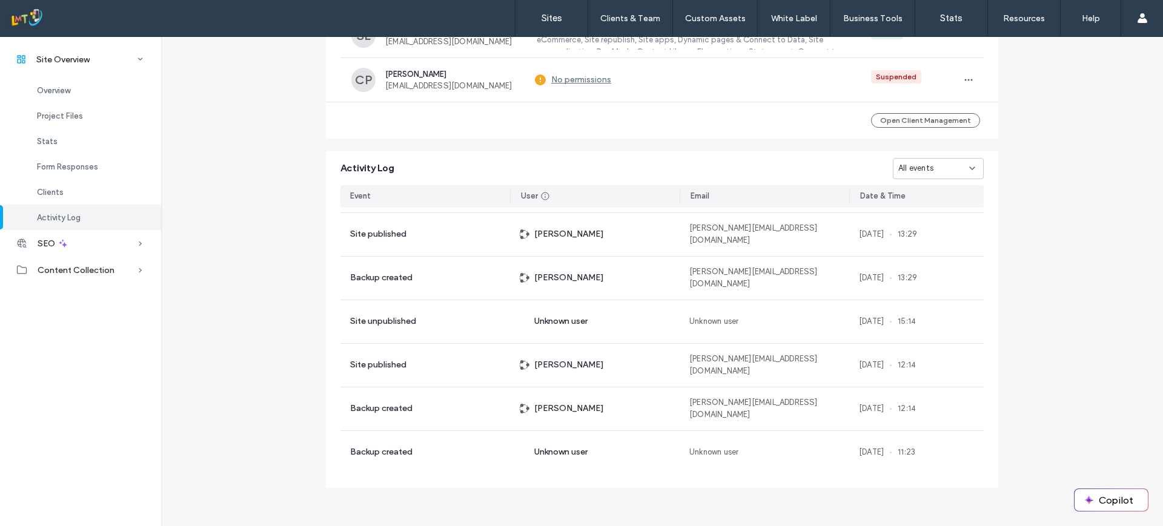
click at [16, 396] on div "Site Overview Overview Project Files Stats Form Responses Clients Activity Log …" at bounding box center [80, 281] width 161 height 490
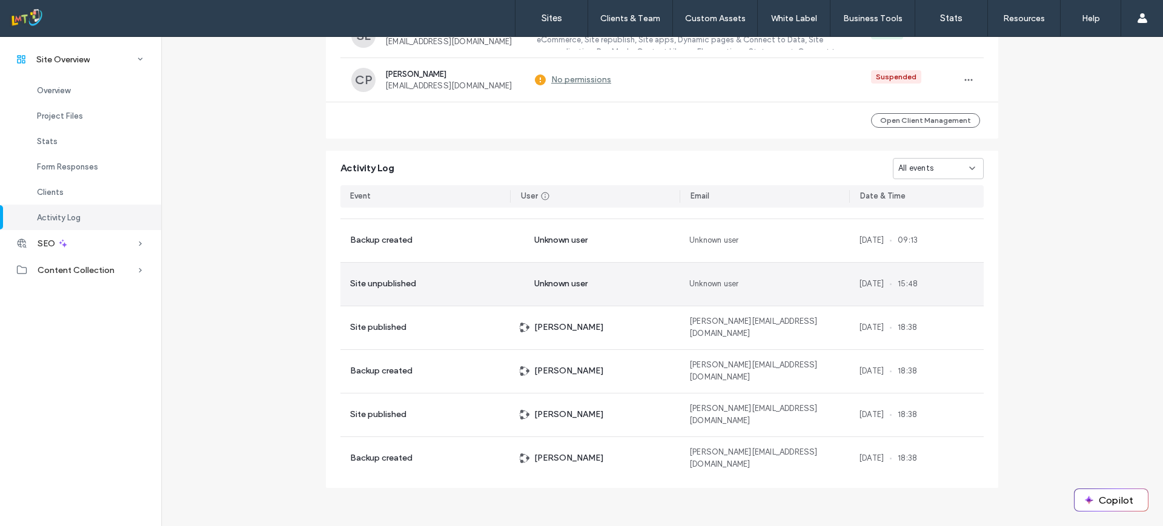
scroll to position [9539, 0]
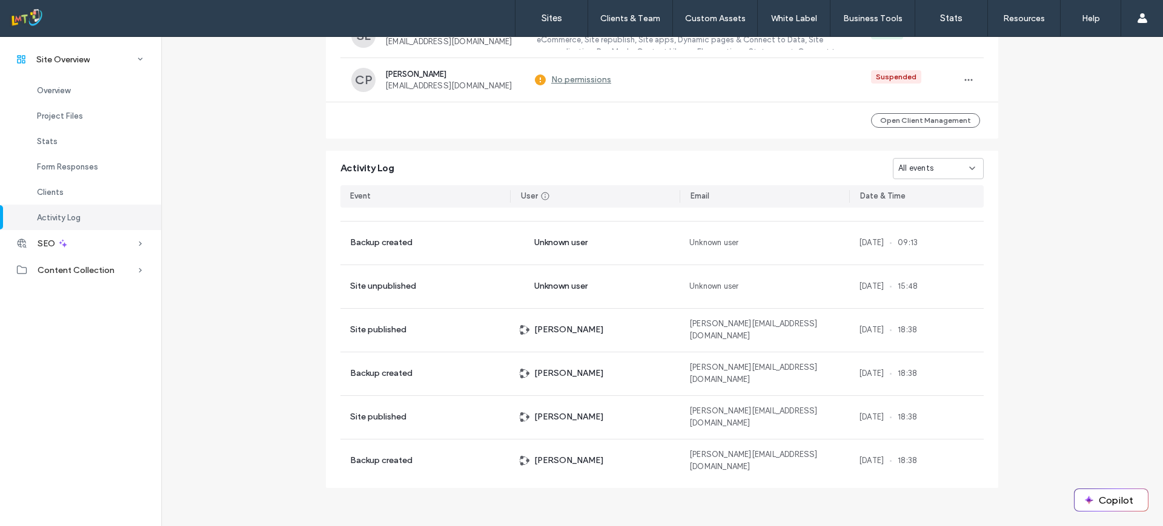
click at [61, 369] on div "Site Overview Overview Project Files Stats Form Responses Clients Activity Log …" at bounding box center [80, 281] width 161 height 490
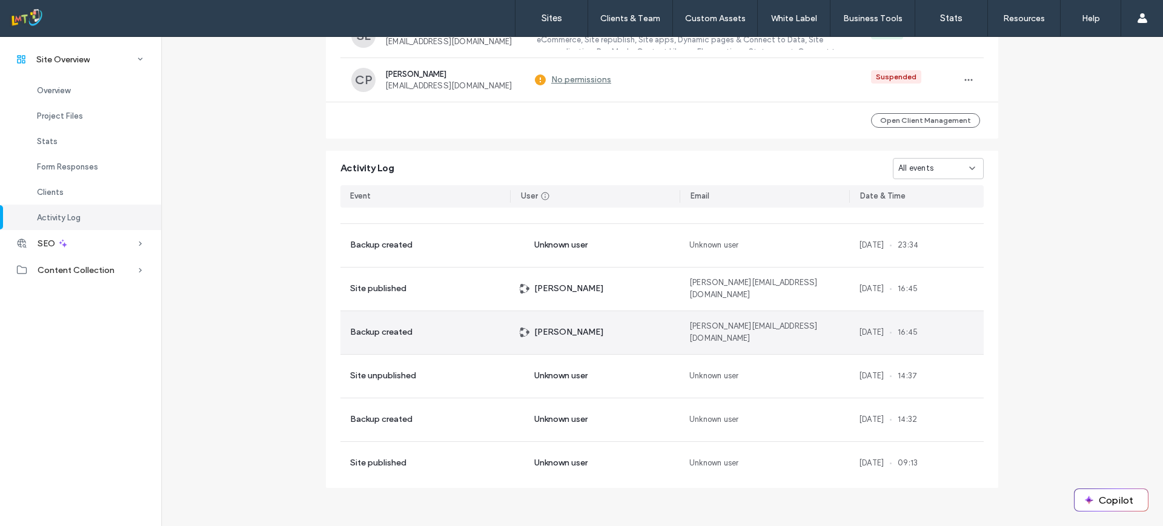
scroll to position [9274, 0]
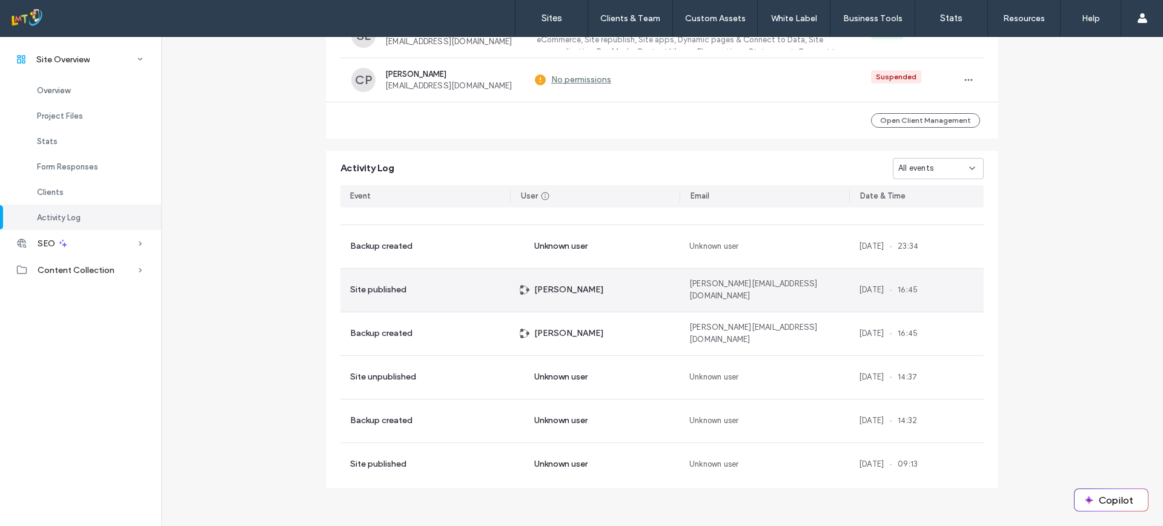
click at [863, 307] on div "15 May, 2023 16:45" at bounding box center [916, 290] width 134 height 43
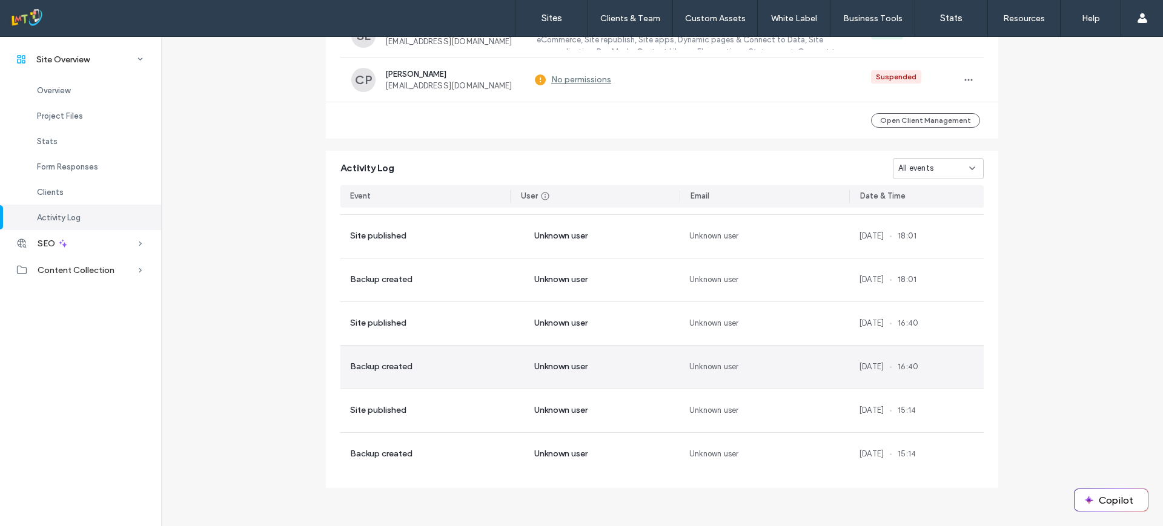
scroll to position [8756, 0]
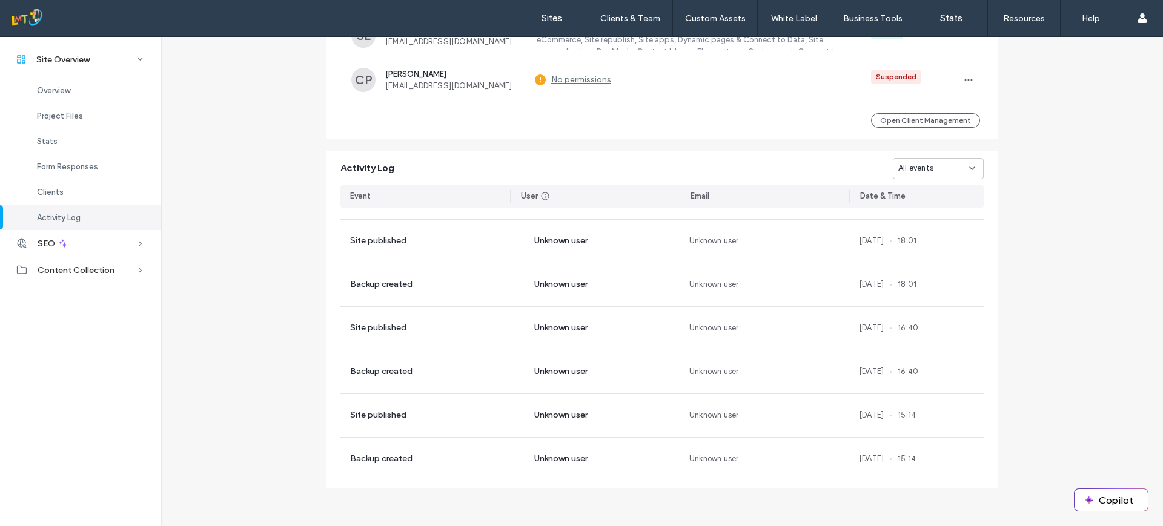
click at [18, 446] on div "Site Overview Overview Project Files Stats Form Responses Clients Activity Log …" at bounding box center [80, 281] width 161 height 490
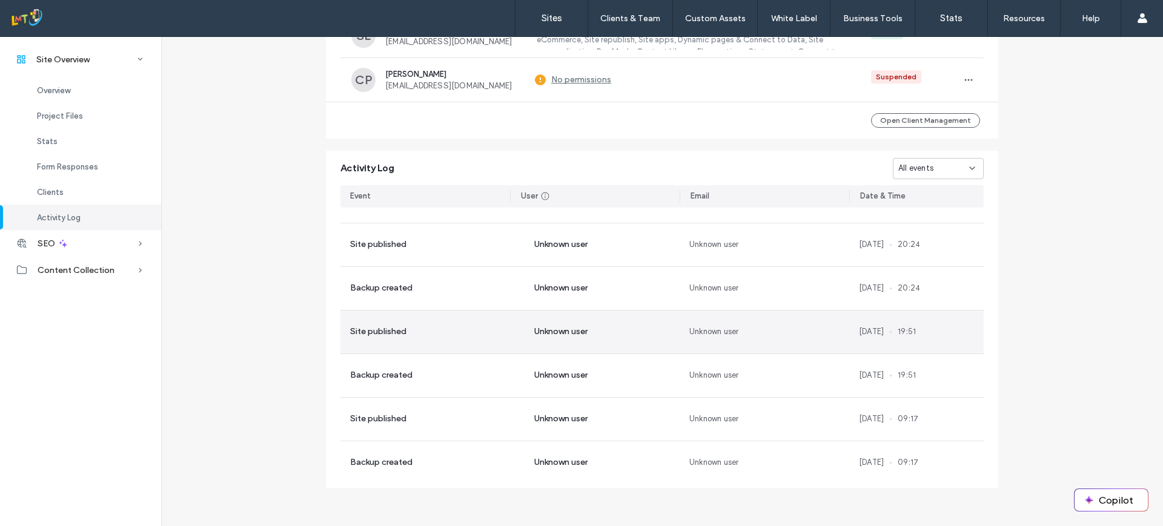
scroll to position [8227, 0]
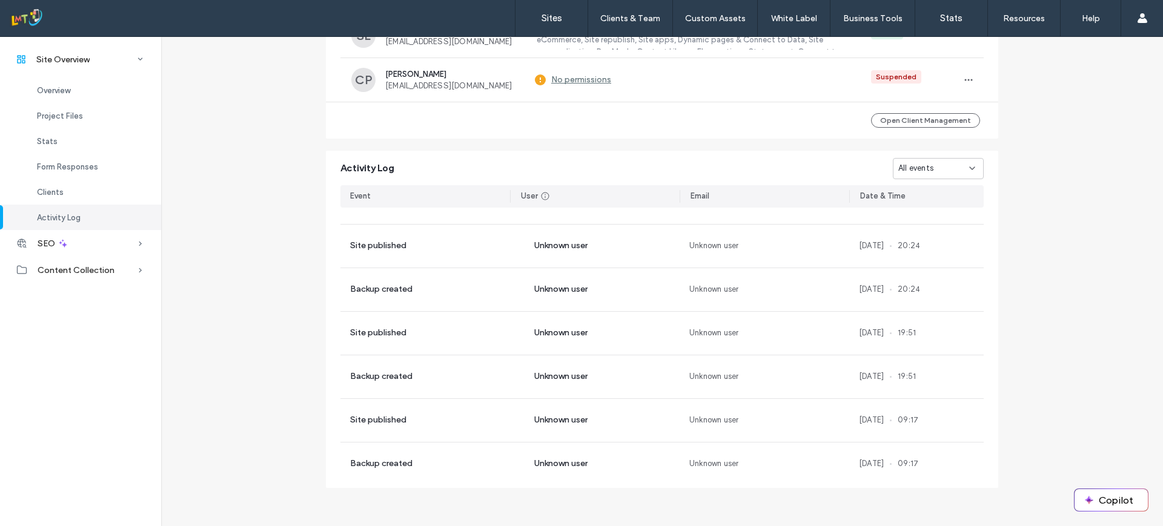
click at [5, 392] on div "Site Overview Overview Project Files Stats Form Responses Clients Activity Log …" at bounding box center [80, 281] width 161 height 490
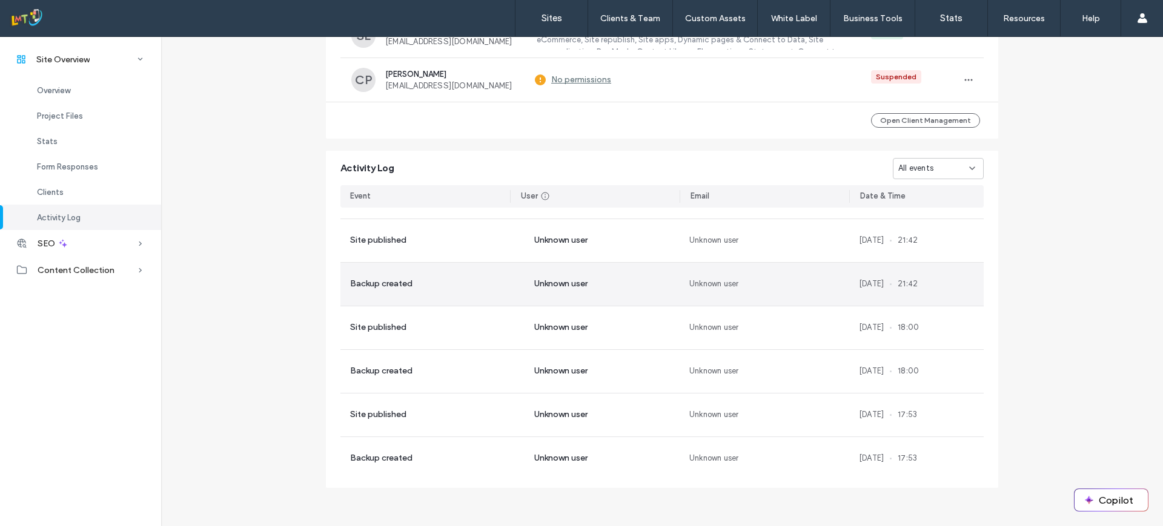
scroll to position [5614, 0]
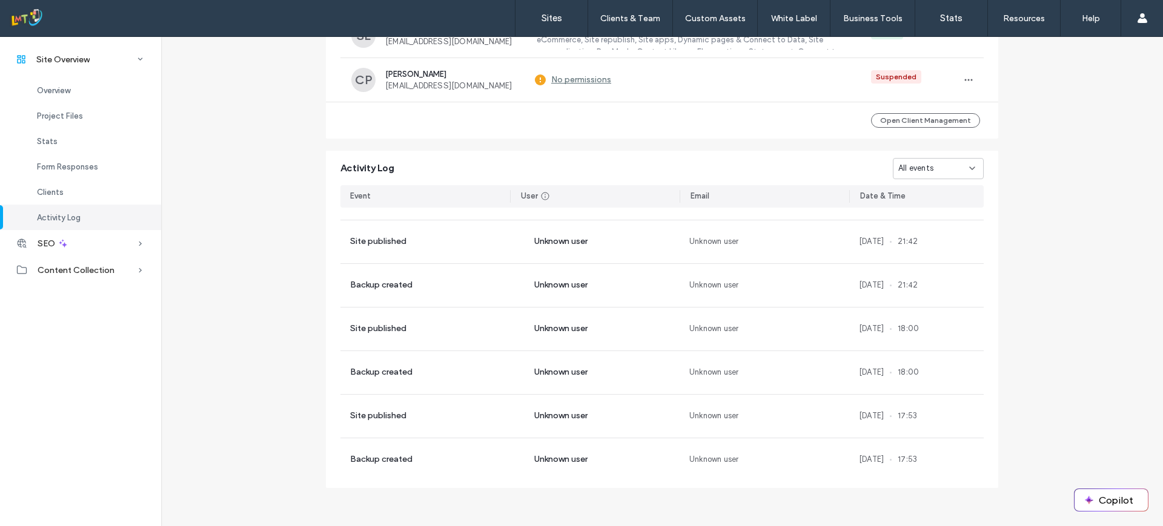
click at [996, 484] on div "Activity Log All events Event User Email Date & Time Site published Unknown use…" at bounding box center [662, 320] width 685 height 350
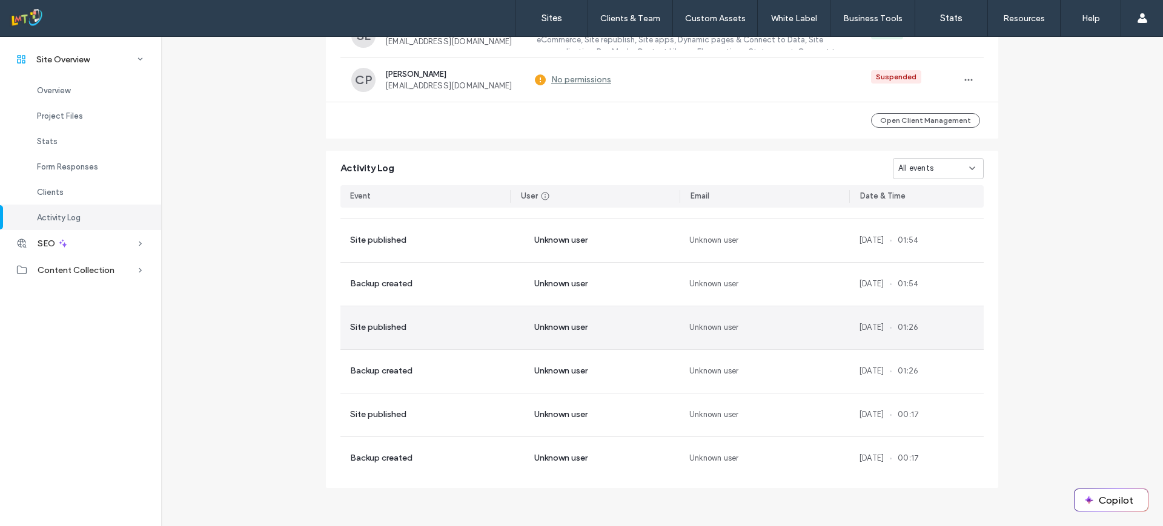
scroll to position [5352, 0]
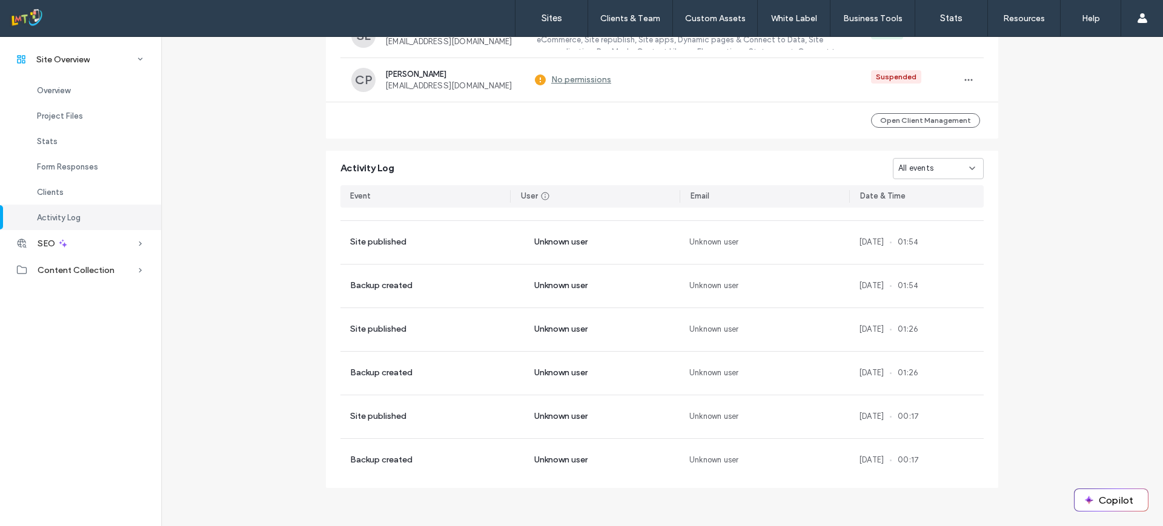
click at [11, 420] on div "Site Overview Overview Project Files Stats Form Responses Clients Activity Log …" at bounding box center [80, 281] width 161 height 490
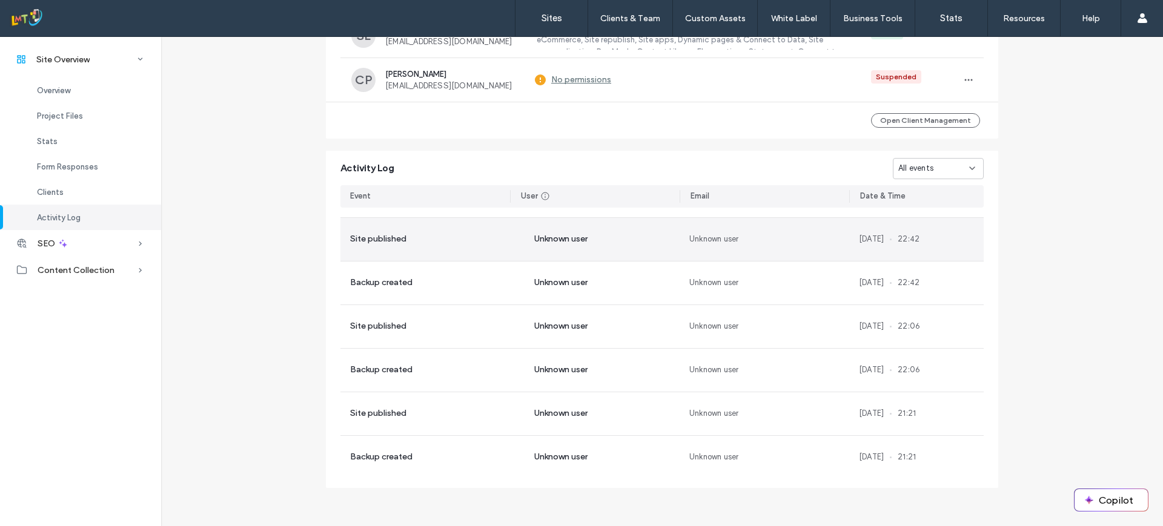
scroll to position [5092, 0]
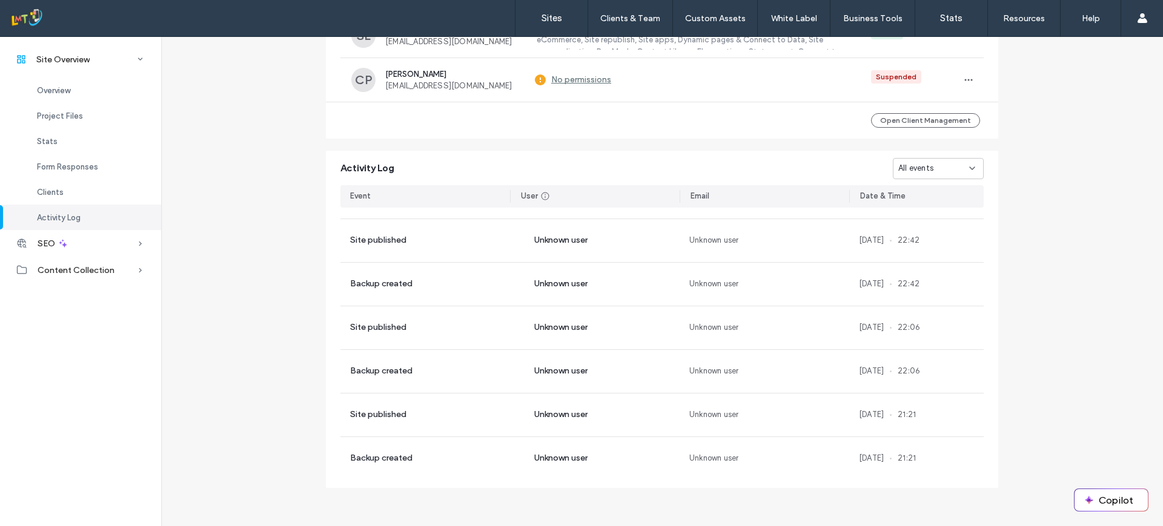
click at [62, 393] on div "Site Overview Overview Project Files Stats Form Responses Clients Activity Log …" at bounding box center [80, 281] width 161 height 490
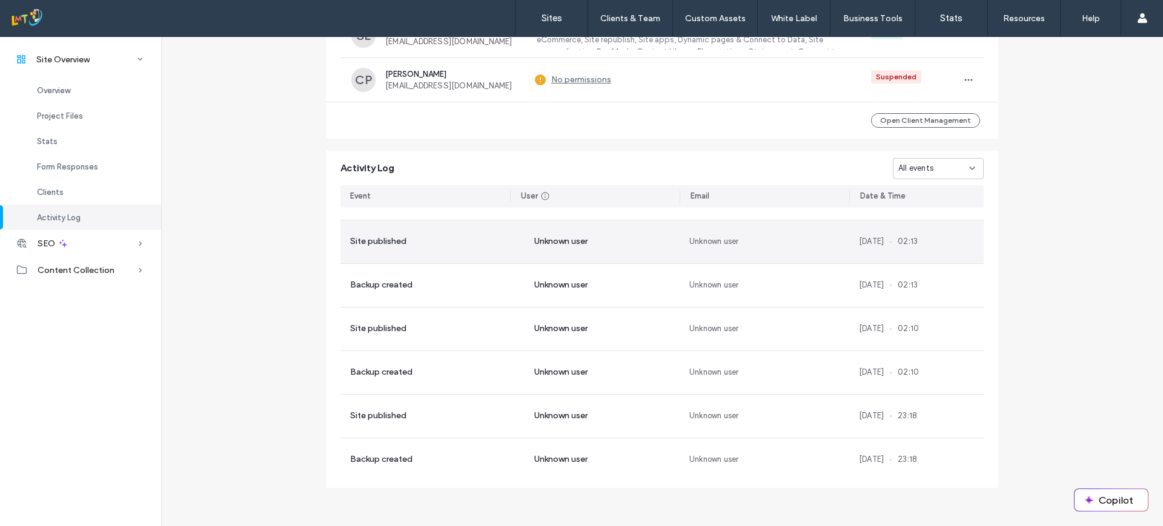
scroll to position [4829, 0]
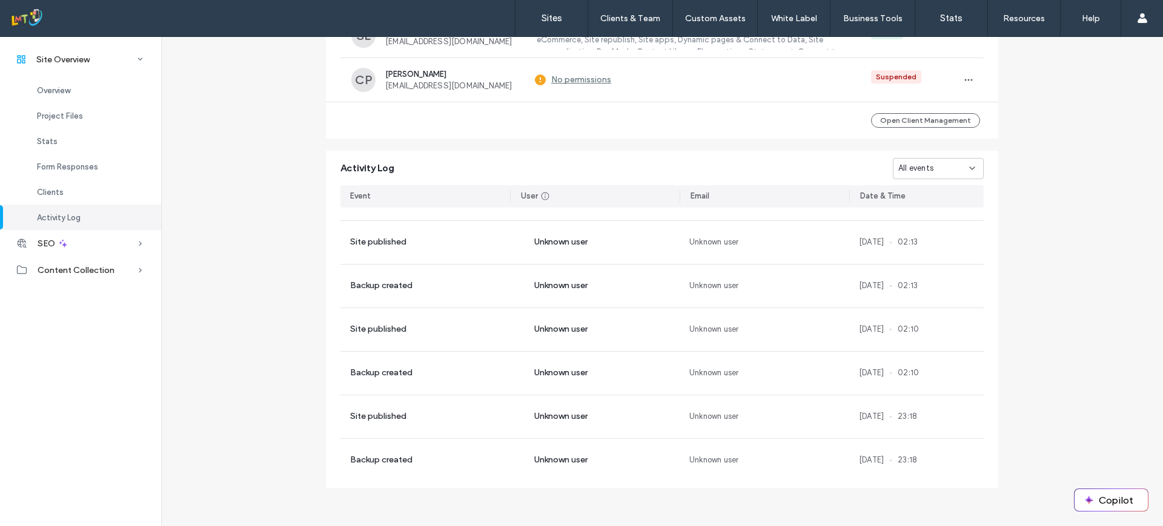
click at [73, 427] on div "Site Overview Overview Project Files Stats Form Responses Clients Activity Log …" at bounding box center [80, 281] width 161 height 490
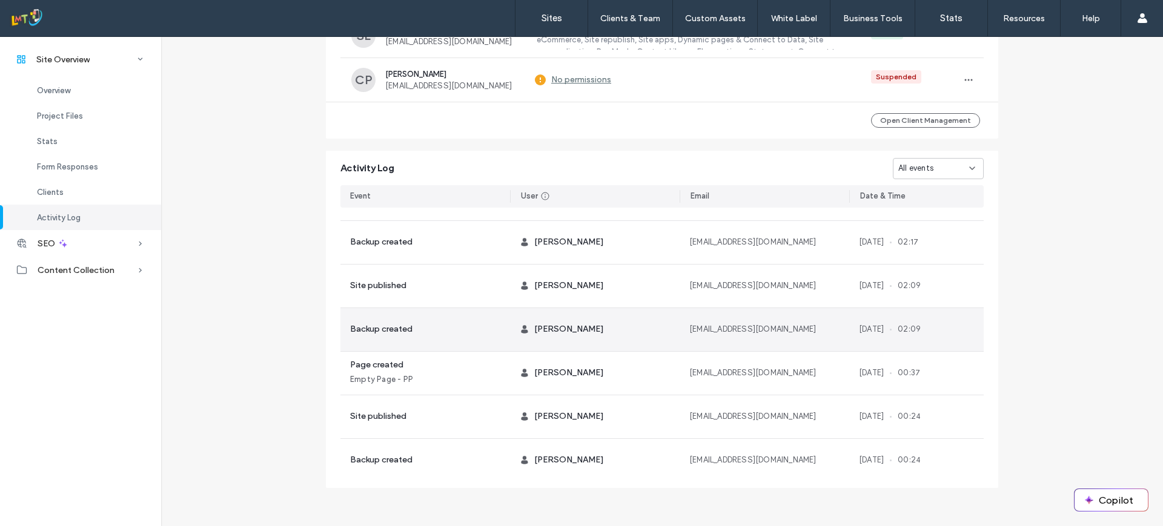
scroll to position [1685, 0]
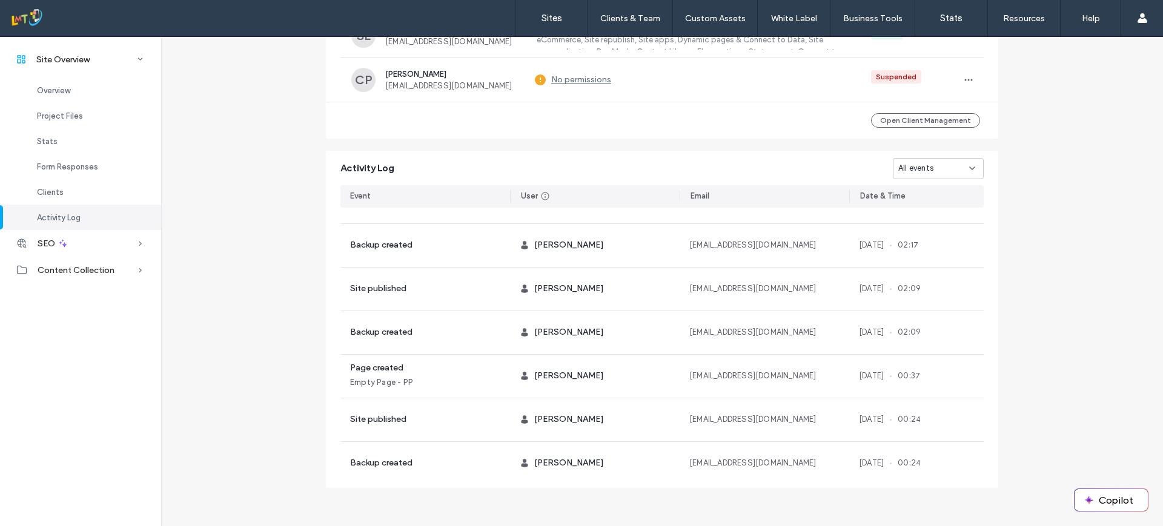
click at [67, 413] on div "Site Overview Overview Project Files Stats Form Responses Clients Activity Log …" at bounding box center [80, 281] width 161 height 490
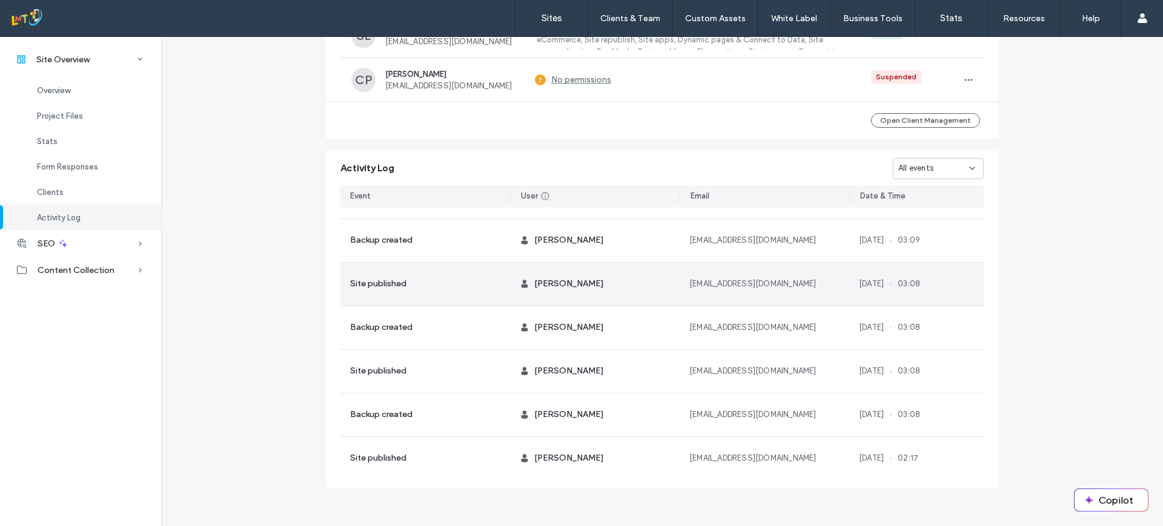
scroll to position [1427, 0]
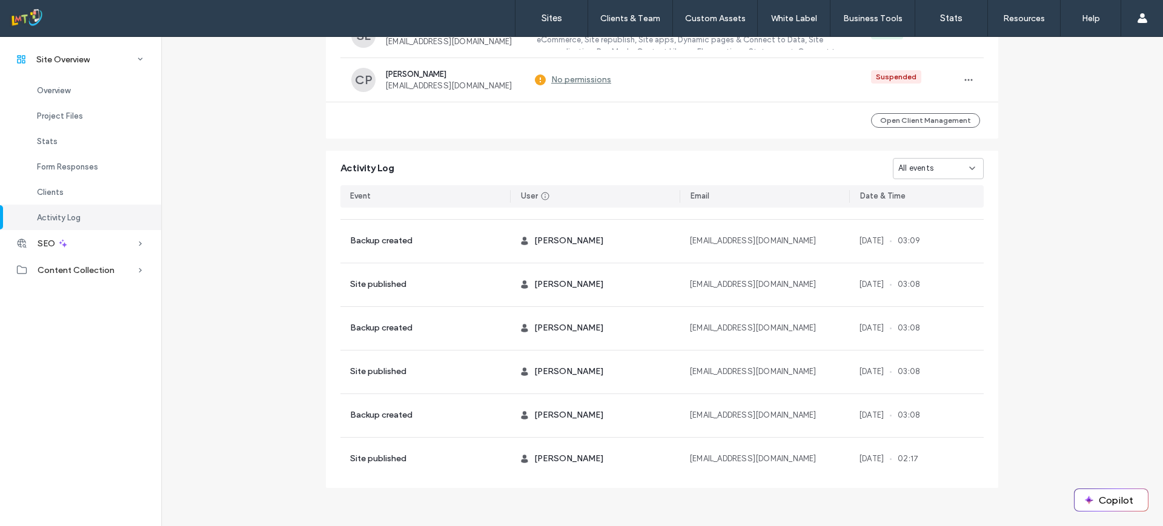
click at [919, 374] on span "03:08" at bounding box center [909, 372] width 22 height 12
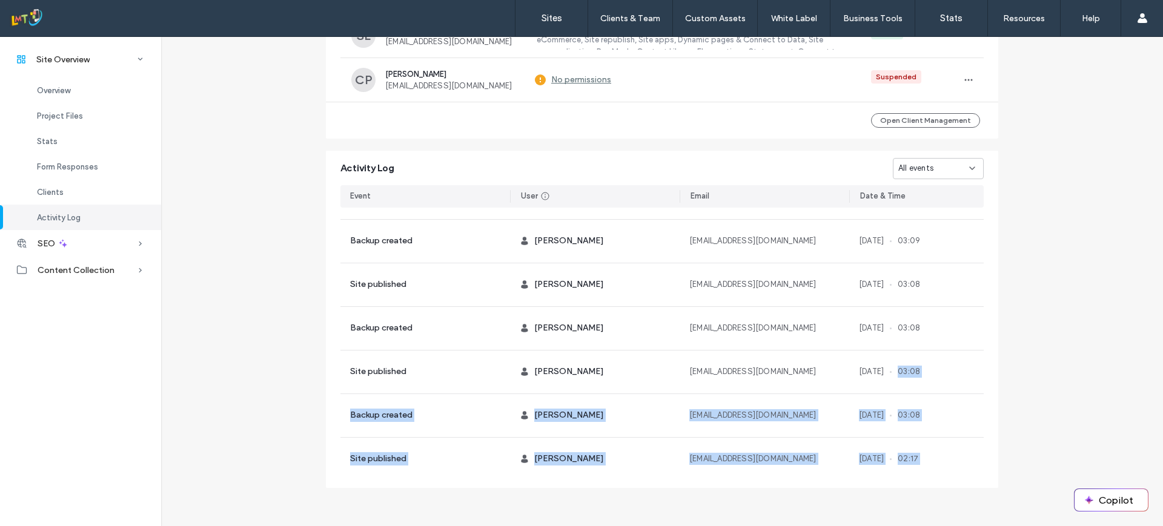
drag, startPoint x: 919, startPoint y: 374, endPoint x: 978, endPoint y: 441, distance: 89.7
click at [978, 441] on div "Backup created Cecilia pham marketing@mendiolaremodeling.com 17 Feb, 2025 03:55…" at bounding box center [661, 341] width 643 height 266
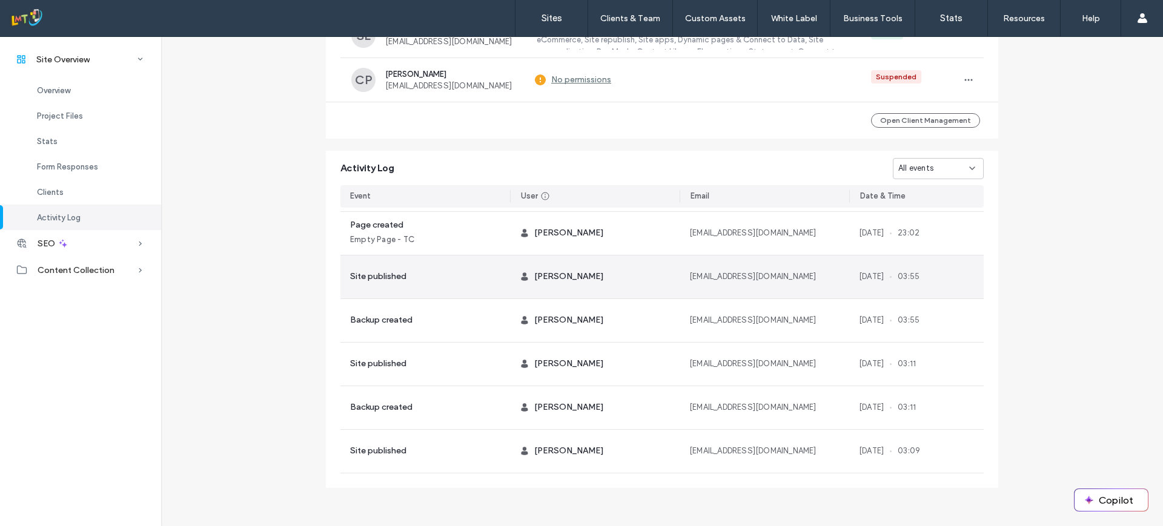
scroll to position [1172, 0]
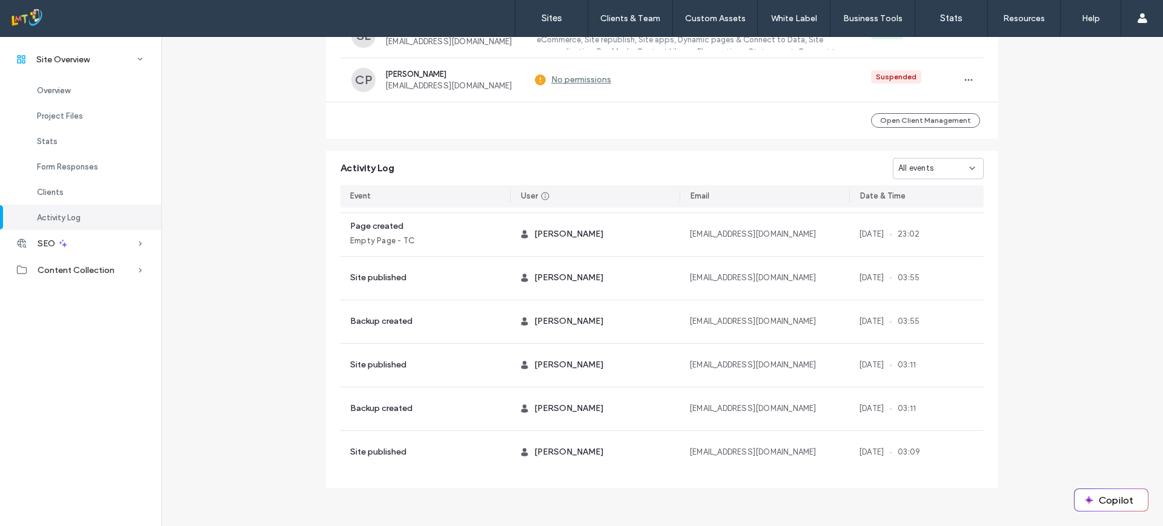
click at [48, 408] on div "Site Overview Overview Project Files Stats Form Responses Clients Activity Log …" at bounding box center [80, 281] width 161 height 490
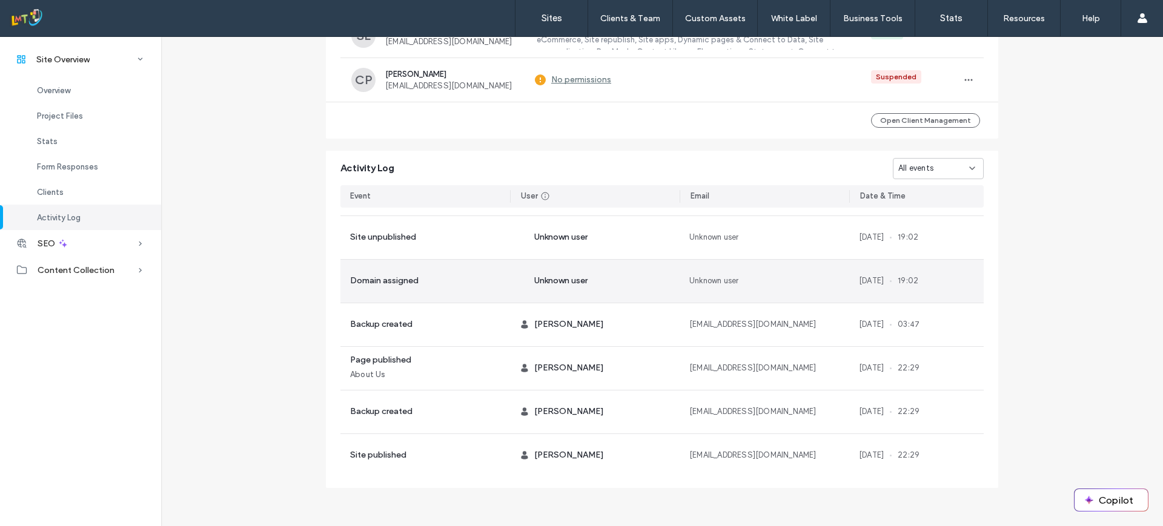
scroll to position [645, 0]
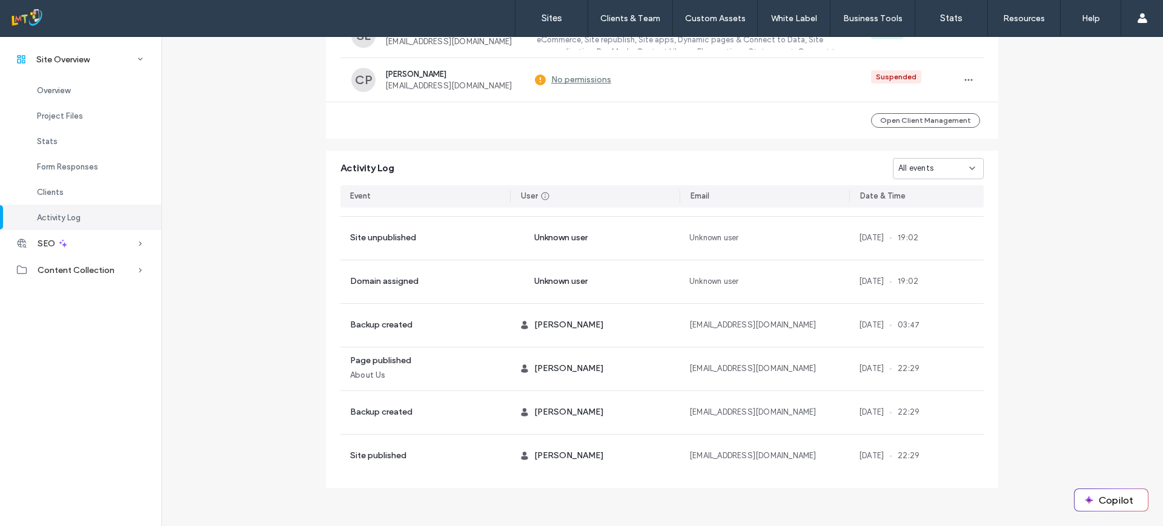
click at [110, 384] on div "Site Overview Overview Project Files Stats Form Responses Clients Activity Log …" at bounding box center [80, 281] width 161 height 490
click at [136, 406] on div "Site Overview Overview Project Files Stats Form Responses Clients Activity Log …" at bounding box center [80, 281] width 161 height 490
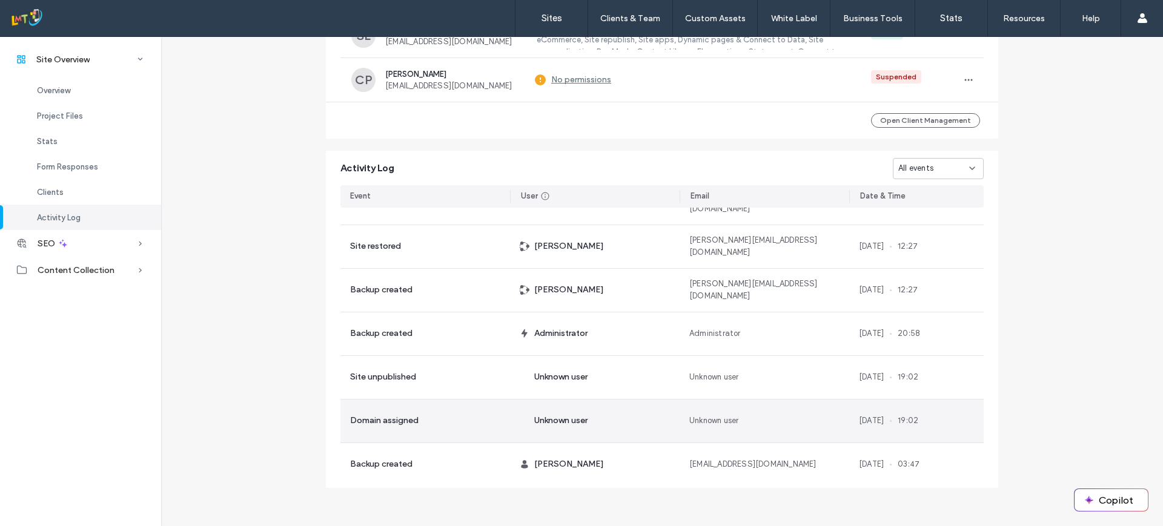
scroll to position [506, 0]
